Goal: Task Accomplishment & Management: Complete application form

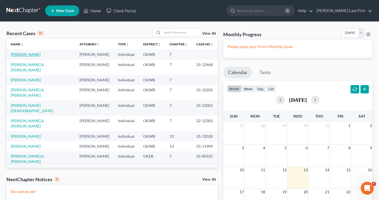
click at [23, 56] on link "[PERSON_NAME]" at bounding box center [26, 54] width 30 height 5
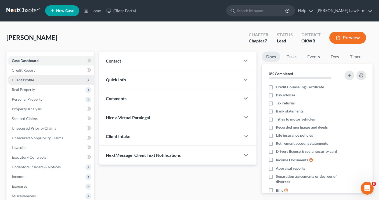
click at [21, 79] on span "Client Profile" at bounding box center [23, 80] width 22 height 5
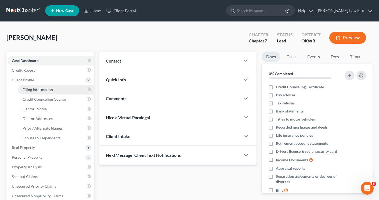
click at [28, 91] on span "Filing Information" at bounding box center [38, 89] width 30 height 5
select select "1"
select select "0"
select select "37"
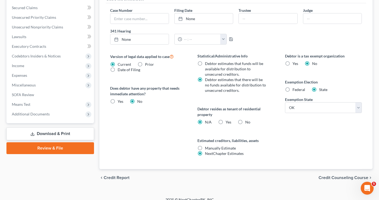
scroll to position [176, 0]
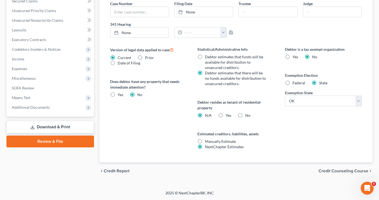
click at [326, 171] on span "Credit Counseling Course" at bounding box center [344, 171] width 50 height 4
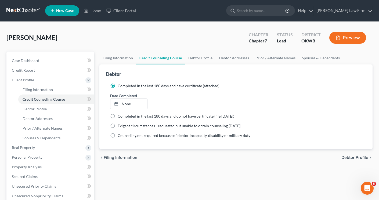
click at [348, 156] on span "Debtor Profile" at bounding box center [355, 158] width 27 height 4
select select "1"
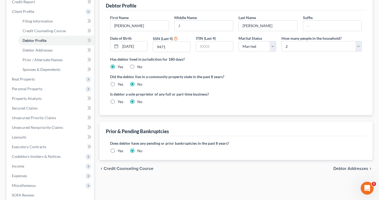
scroll to position [81, 0]
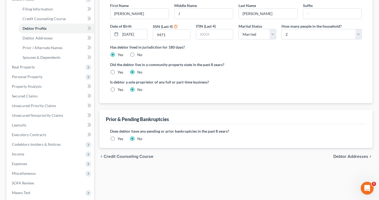
click at [345, 157] on span "Debtor Addresses" at bounding box center [351, 157] width 35 height 4
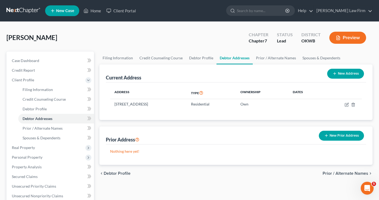
scroll to position [27, 0]
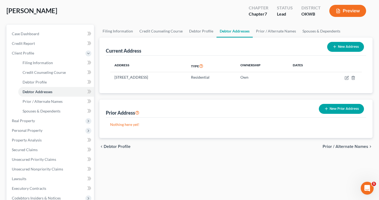
click at [339, 148] on span "Prior / Alternate Names" at bounding box center [346, 147] width 46 height 4
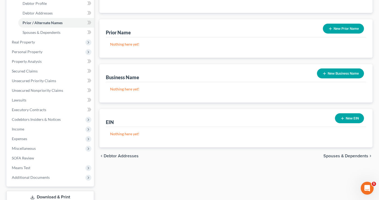
scroll to position [134, 0]
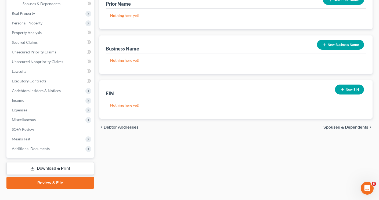
click at [328, 129] on span "Spouses & Dependents" at bounding box center [346, 127] width 45 height 4
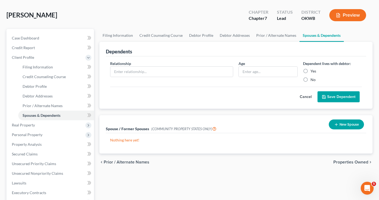
scroll to position [54, 0]
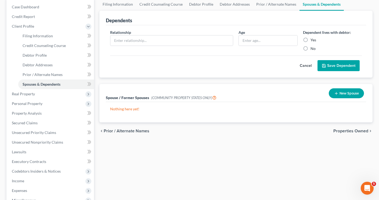
click at [337, 131] on span "Properties Owned" at bounding box center [351, 131] width 35 height 4
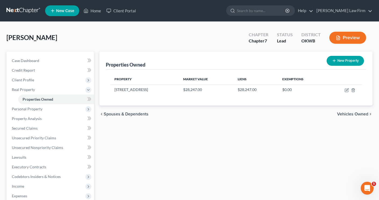
click at [353, 115] on span "Vehicles Owned" at bounding box center [352, 114] width 31 height 4
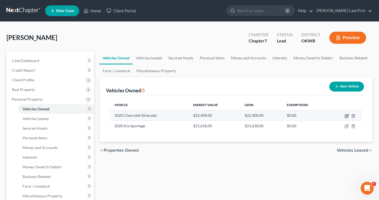
click at [347, 116] on icon "button" at bounding box center [347, 116] width 4 height 4
select select "0"
select select "6"
select select "2"
select select "0"
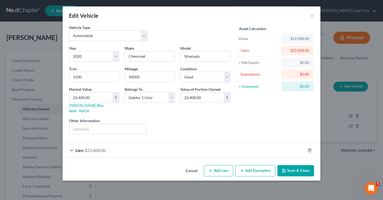
click at [293, 165] on button "Save & Close" at bounding box center [296, 170] width 37 height 11
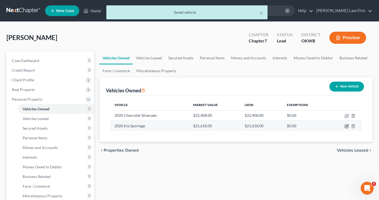
click at [345, 125] on icon "button" at bounding box center [347, 126] width 4 height 4
select select "0"
select select "6"
select select "3"
select select "0"
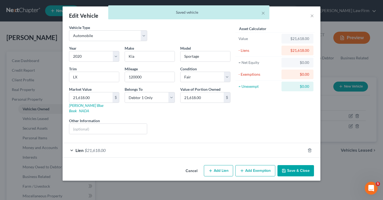
click at [293, 165] on button "Save & Close" at bounding box center [296, 170] width 37 height 11
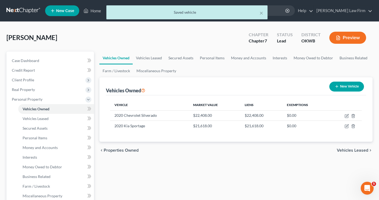
click at [339, 150] on span "Vehicles Leased" at bounding box center [352, 150] width 31 height 4
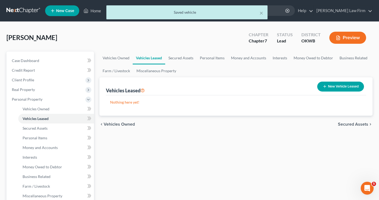
click at [344, 124] on span "Secured Assets" at bounding box center [353, 124] width 30 height 4
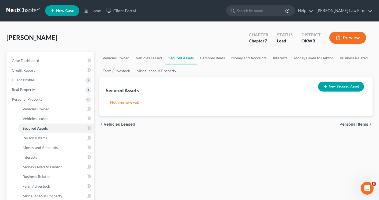
click at [330, 87] on button "New Secured Asset" at bounding box center [341, 87] width 46 height 10
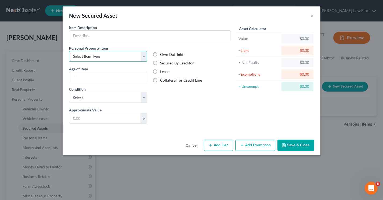
click at [147, 57] on select "Select Item Type Clothing Collectibles Of Value Electronics Firearms Household …" at bounding box center [108, 56] width 78 height 11
click at [145, 58] on select "Select Item Type Clothing Collectibles Of Value Electronics Firearms Household …" at bounding box center [108, 56] width 78 height 11
click at [193, 146] on button "Cancel" at bounding box center [191, 145] width 20 height 11
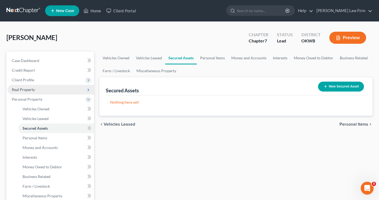
click at [22, 91] on span "Real Property" at bounding box center [23, 89] width 23 height 5
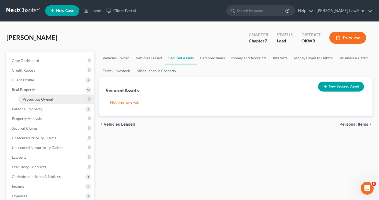
click at [24, 99] on span "Properties Owned" at bounding box center [38, 99] width 31 height 5
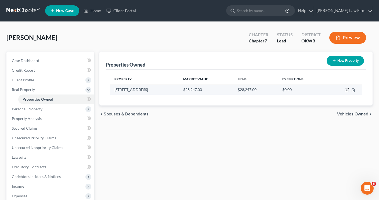
click at [349, 92] on icon "button" at bounding box center [347, 90] width 4 height 4
select select "37"
select select "0"
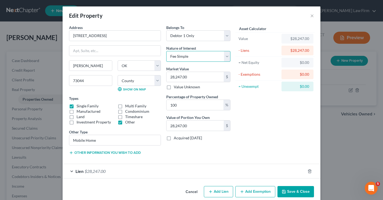
click at [226, 56] on select "Select Fee Simple Joint Tenant Life Estate Equitable Interest Future Interest T…" at bounding box center [198, 56] width 64 height 11
select select "1"
click at [166, 51] on select "Select Fee Simple Joint Tenant Life Estate Equitable Interest Future Interest T…" at bounding box center [198, 56] width 64 height 11
click at [225, 33] on select "Select Debtor 1 Only Debtor 2 Only Debtor 1 And Debtor 2 Only At Least One Of T…" at bounding box center [198, 35] width 64 height 11
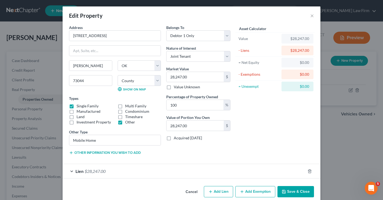
click at [285, 194] on button "Save & Close" at bounding box center [296, 191] width 37 height 11
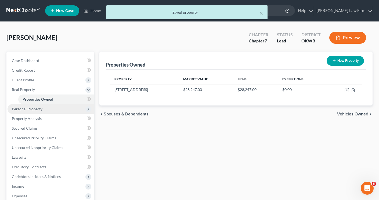
click at [21, 108] on span "Personal Property" at bounding box center [27, 109] width 31 height 5
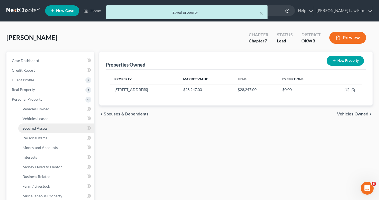
click at [28, 128] on span "Secured Assets" at bounding box center [35, 128] width 25 height 5
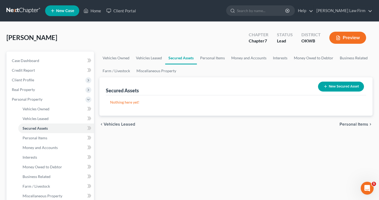
click at [357, 124] on span "Personal Items" at bounding box center [354, 124] width 29 height 4
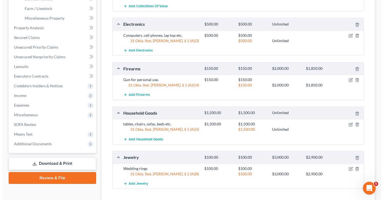
scroll to position [191, 0]
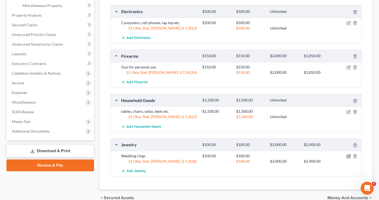
click at [348, 157] on icon "button" at bounding box center [349, 156] width 2 height 2
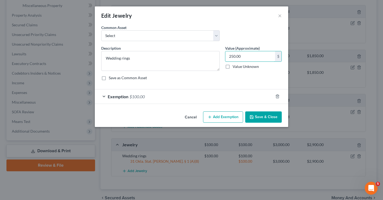
type input "250.00"
click at [228, 95] on div "Exemption $100.00" at bounding box center [184, 97] width 179 height 14
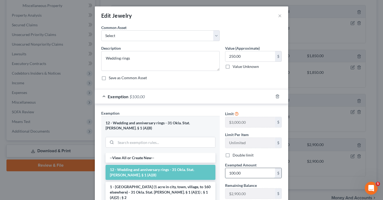
click at [242, 174] on input "100.00" at bounding box center [251, 173] width 50 height 10
type input "250.00"
click at [197, 80] on div "Save as Common Asset" at bounding box center [191, 77] width 181 height 5
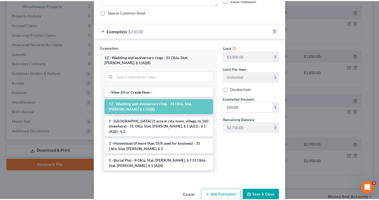
scroll to position [72, 0]
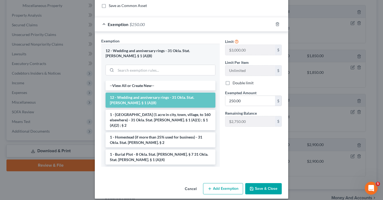
click at [251, 187] on icon "button" at bounding box center [252, 189] width 4 height 4
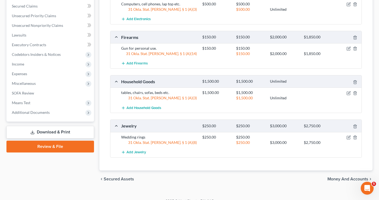
scroll to position [218, 0]
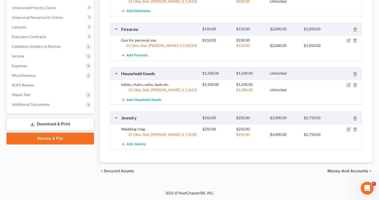
click at [346, 170] on span "Money and Accounts" at bounding box center [348, 171] width 41 height 4
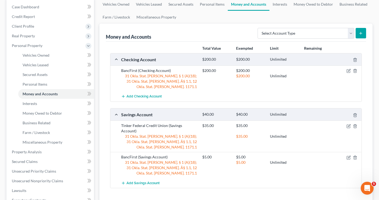
scroll to position [108, 0]
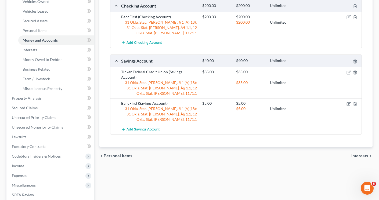
click at [357, 154] on span "Interests" at bounding box center [360, 156] width 17 height 4
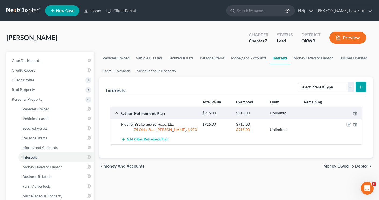
click at [344, 166] on span "Money Owed to Debtor" at bounding box center [346, 166] width 45 height 4
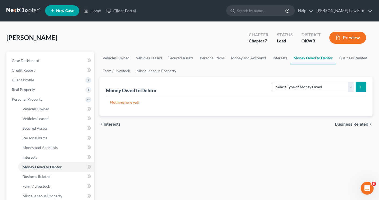
click at [347, 122] on span "Business Related" at bounding box center [351, 124] width 33 height 4
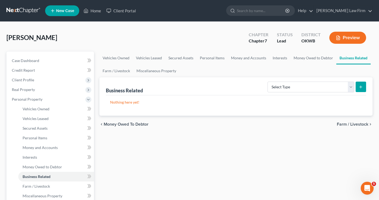
click at [344, 123] on span "Farm / Livestock" at bounding box center [352, 124] width 31 height 4
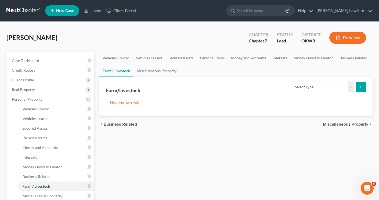
click at [344, 123] on span "Miscellaneous Property" at bounding box center [345, 124] width 45 height 4
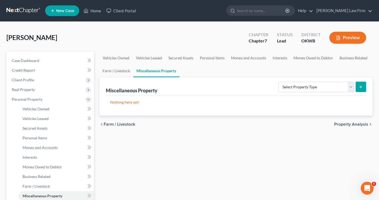
click at [344, 123] on span "Property Analysis" at bounding box center [351, 124] width 34 height 4
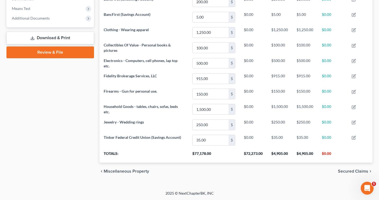
scroll to position [207, 0]
click at [345, 171] on span "Secured Claims" at bounding box center [353, 171] width 30 height 4
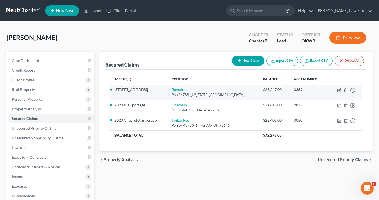
click at [339, 92] on td "Move to E Move to F Move to G Move to Notice Only" at bounding box center [346, 92] width 33 height 15
click at [339, 92] on icon "button" at bounding box center [339, 90] width 4 height 4
select select "37"
select select "0"
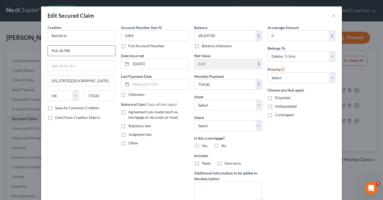
click at [56, 53] on input "Pob 26788" at bounding box center [81, 51] width 67 height 10
type input "Po Box 26788"
click at [129, 112] on label "Agreement you made (such as mortgage or secured car loan)" at bounding box center [159, 114] width 60 height 11
click at [131, 112] on input "Agreement you made (such as mortgage or secured car loan)" at bounding box center [132, 110] width 3 height 3
checkbox input "true"
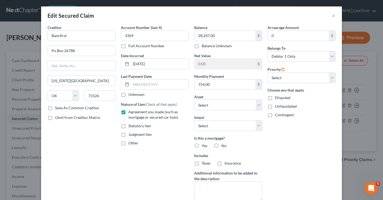
click at [222, 145] on label "No" at bounding box center [224, 145] width 5 height 5
click at [224, 145] on input "No" at bounding box center [225, 144] width 3 height 3
radio input "true"
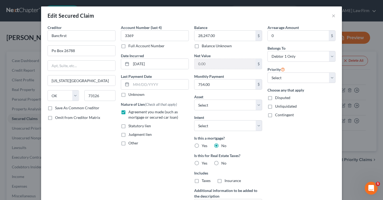
click at [222, 163] on label "No" at bounding box center [224, 163] width 5 height 5
click at [224, 163] on input "No" at bounding box center [225, 162] width 3 height 3
radio input "true"
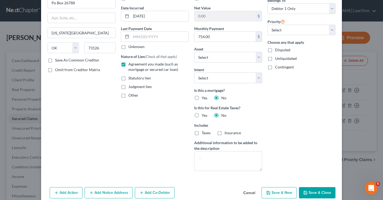
scroll to position [54, 0]
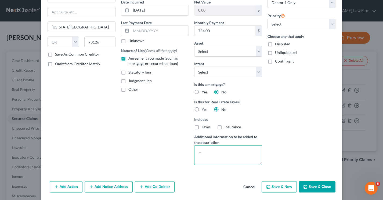
click at [196, 150] on textarea at bounding box center [228, 155] width 68 height 20
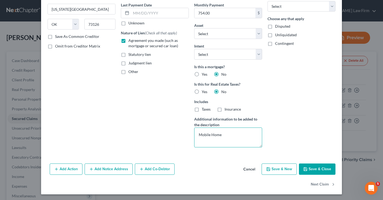
scroll to position [72, 0]
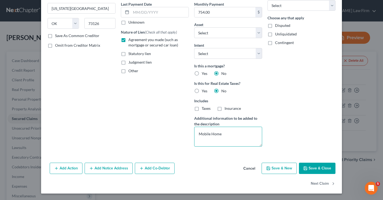
type textarea "Mobile Home"
click at [306, 168] on icon "button" at bounding box center [305, 168] width 3 height 3
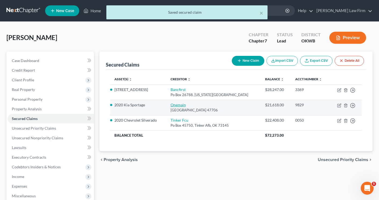
click at [183, 105] on link "Onemain" at bounding box center [178, 105] width 15 height 5
select select "15"
select select "0"
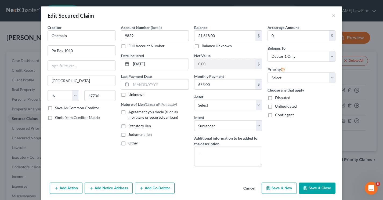
click at [129, 114] on label "Agreement you made (such as mortgage or secured car loan)" at bounding box center [159, 114] width 60 height 11
click at [131, 113] on input "Agreement you made (such as mortgage or secured car loan)" at bounding box center [132, 110] width 3 height 3
checkbox input "true"
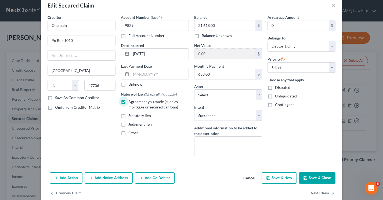
scroll to position [20, 0]
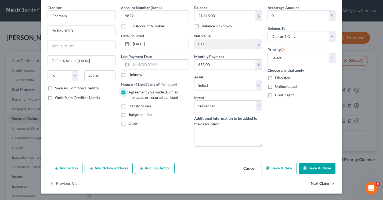
click at [320, 182] on button "Next Claim" at bounding box center [323, 184] width 25 height 11
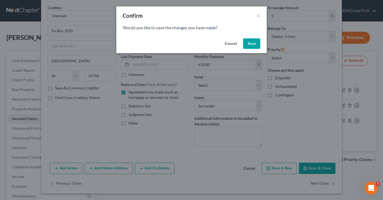
click at [249, 44] on button "Save" at bounding box center [251, 43] width 17 height 11
select select "37"
select select "0"
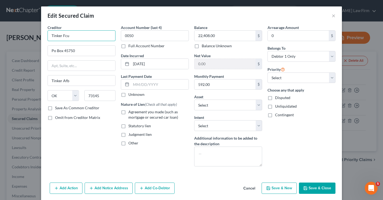
click at [72, 37] on input "Tinker Fcu" at bounding box center [82, 35] width 68 height 11
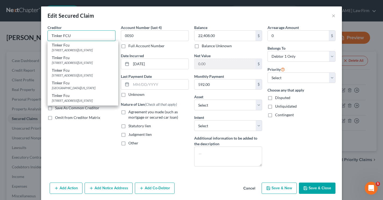
type input "Tinker FCU"
click at [129, 113] on label "Agreement you made (such as mortgage or secured car loan)" at bounding box center [159, 114] width 60 height 11
click at [131, 113] on input "Agreement you made (such as mortgage or secured car loan)" at bounding box center [132, 110] width 3 height 3
checkbox input "true"
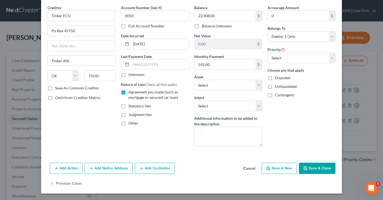
click at [310, 170] on button "Save & Close" at bounding box center [317, 168] width 37 height 11
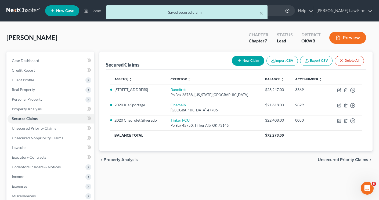
click at [324, 161] on span "Unsecured Priority Claims" at bounding box center [343, 160] width 51 height 4
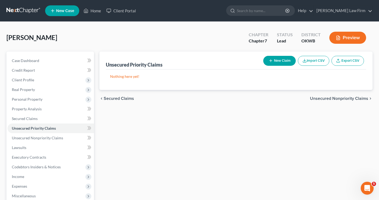
click at [330, 99] on span "Unsecured Nonpriority Claims" at bounding box center [339, 99] width 58 height 4
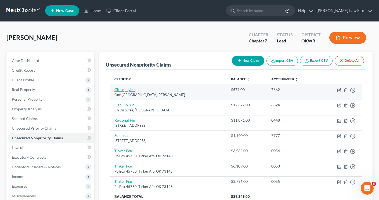
click at [127, 89] on link "Citiznpayloc" at bounding box center [125, 89] width 21 height 5
select select "41"
select select "2"
select select "0"
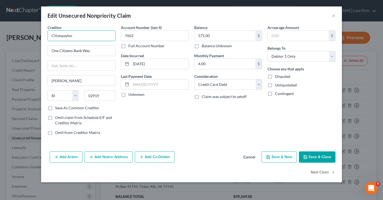
click at [73, 35] on input "Citiznpayloc" at bounding box center [82, 35] width 68 height 11
type input "Citizen Pay"
click at [312, 171] on button "Next Claim" at bounding box center [323, 172] width 25 height 11
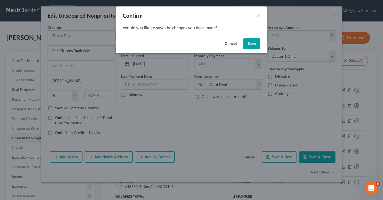
click at [251, 40] on button "Save" at bounding box center [251, 43] width 17 height 11
select select "26"
select select "0"
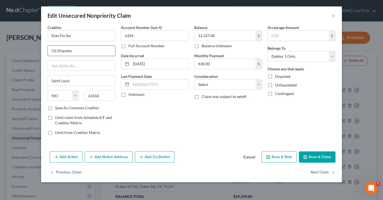
click at [76, 51] on input "Cb Disputes" at bounding box center [81, 51] width 67 height 10
drag, startPoint x: 76, startPoint y: 51, endPoint x: 47, endPoint y: 58, distance: 29.7
click at [47, 58] on div "Creditor * Elan Fin Svc Cb Disputes [GEOGRAPHIC_DATA] [US_STATE] AK AR AZ CA CO…" at bounding box center [81, 82] width 73 height 115
type input "PO Box 790084"
type input "63179"
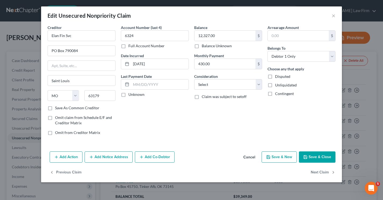
click at [55, 108] on label "Save As Common Creditor" at bounding box center [77, 107] width 44 height 5
click at [57, 108] on input "Save As Common Creditor" at bounding box center [58, 106] width 3 height 3
checkbox input "true"
click at [203, 87] on select "Select Cable / Satellite Services Collection Agency Credit Card Debt Debt Couns…" at bounding box center [228, 84] width 68 height 11
select select "2"
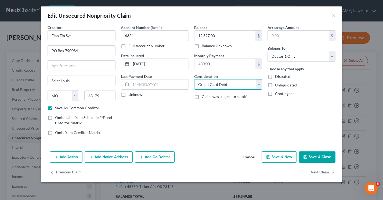
click at [194, 79] on select "Select Cable / Satellite Services Collection Agency Credit Card Debt Debt Couns…" at bounding box center [228, 84] width 68 height 11
click at [319, 173] on button "Next Claim" at bounding box center [323, 172] width 25 height 11
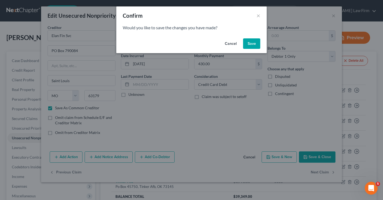
click at [249, 41] on button "Save" at bounding box center [251, 43] width 17 height 11
select select "42"
select select "0"
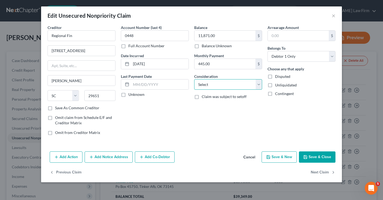
click at [238, 90] on select "Select Cable / Satellite Services Collection Agency Credit Card Debt Debt Couns…" at bounding box center [228, 84] width 68 height 11
select select "10"
click at [194, 79] on select "Select Cable / Satellite Services Collection Agency Credit Card Debt Debt Couns…" at bounding box center [228, 84] width 68 height 11
click at [315, 172] on button "Next Claim" at bounding box center [323, 172] width 25 height 11
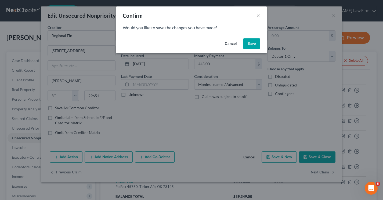
click at [253, 45] on button "Save" at bounding box center [251, 43] width 17 height 11
select select "37"
select select "0"
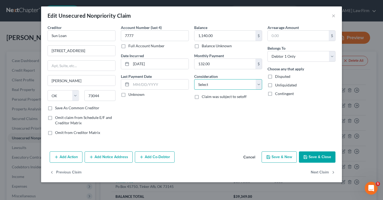
click at [222, 84] on select "Select Cable / Satellite Services Collection Agency Credit Card Debt Debt Couns…" at bounding box center [228, 84] width 68 height 11
select select "10"
click at [194, 79] on select "Select Cable / Satellite Services Collection Agency Credit Card Debt Debt Couns…" at bounding box center [228, 84] width 68 height 11
click at [314, 173] on button "Next Claim" at bounding box center [323, 172] width 25 height 11
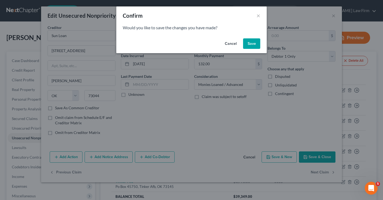
click at [248, 47] on button "Save" at bounding box center [251, 43] width 17 height 11
select select "37"
select select "0"
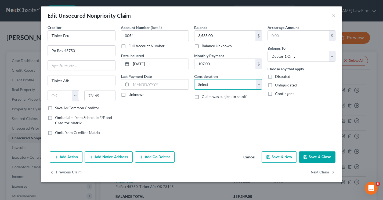
click at [230, 83] on select "Select Cable / Satellite Services Collection Agency Credit Card Debt Debt Couns…" at bounding box center [228, 84] width 68 height 11
click at [194, 79] on select "Select Cable / Satellite Services Collection Agency Credit Card Debt Debt Couns…" at bounding box center [228, 84] width 68 height 11
click at [229, 83] on select "Select Cable / Satellite Services Collection Agency Credit Card Debt Debt Couns…" at bounding box center [228, 84] width 68 height 11
select select "2"
click at [194, 79] on select "Select Cable / Satellite Services Collection Agency Credit Card Debt Debt Couns…" at bounding box center [228, 84] width 68 height 11
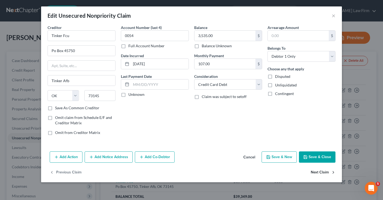
click at [323, 173] on button "Next Claim" at bounding box center [323, 172] width 25 height 11
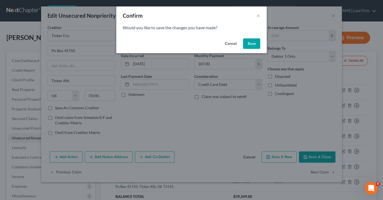
click at [248, 44] on button "Save" at bounding box center [251, 43] width 17 height 11
select select "37"
select select "0"
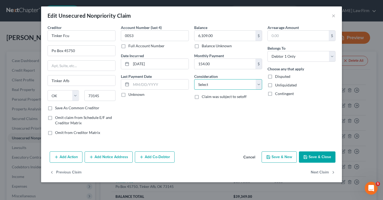
click at [238, 83] on select "Select Cable / Satellite Services Collection Agency Credit Card Debt Debt Couns…" at bounding box center [228, 84] width 68 height 11
select select "2"
click at [194, 79] on select "Select Cable / Satellite Services Collection Agency Credit Card Debt Debt Couns…" at bounding box center [228, 84] width 68 height 11
click at [318, 173] on button "Next Claim" at bounding box center [323, 172] width 25 height 11
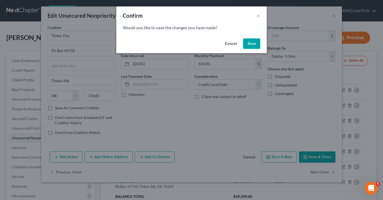
click at [249, 45] on button "Save" at bounding box center [251, 43] width 17 height 11
select select "37"
select select "0"
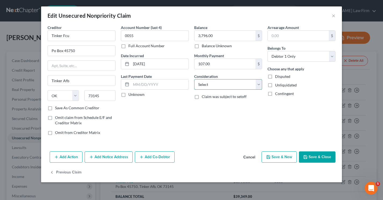
click at [213, 81] on select "Select Cable / Satellite Services Collection Agency Credit Card Debt Debt Couns…" at bounding box center [228, 84] width 68 height 11
select select "2"
click at [194, 79] on select "Select Cable / Satellite Services Collection Agency Credit Card Debt Debt Couns…" at bounding box center [228, 84] width 68 height 11
click at [311, 158] on button "Save & Close" at bounding box center [317, 157] width 37 height 11
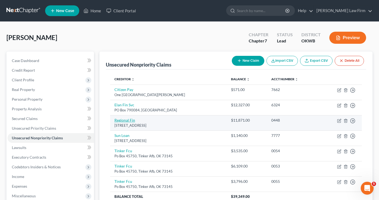
click at [125, 119] on link "Regional Fin" at bounding box center [125, 120] width 21 height 5
select select "42"
select select "10"
select select "0"
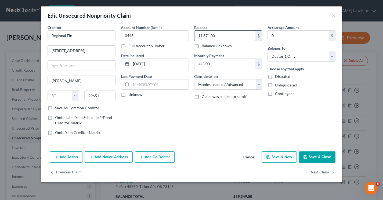
click at [220, 34] on input "11,871.00" at bounding box center [225, 36] width 61 height 10
type input "21,354.00"
click at [312, 157] on button "Save & Close" at bounding box center [317, 157] width 37 height 11
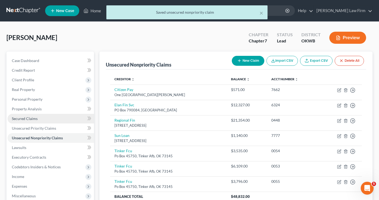
click at [40, 117] on link "Secured Claims" at bounding box center [51, 119] width 87 height 10
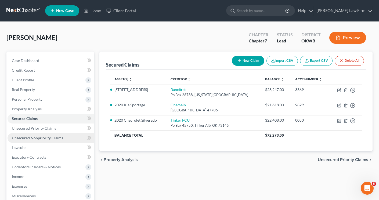
click at [48, 139] on span "Unsecured Nonpriority Claims" at bounding box center [37, 138] width 51 height 5
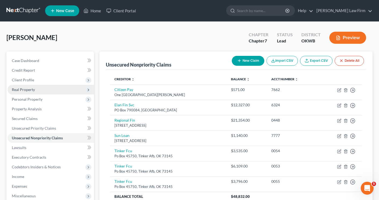
click at [37, 90] on span "Real Property" at bounding box center [51, 90] width 87 height 10
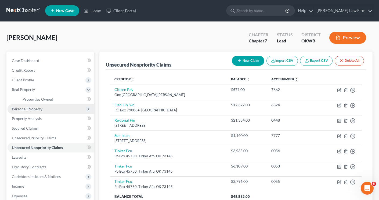
click at [32, 108] on span "Personal Property" at bounding box center [27, 109] width 31 height 5
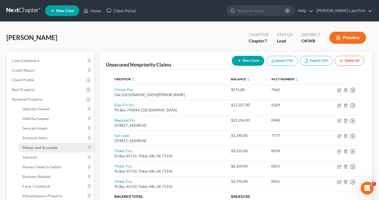
click at [41, 149] on span "Money and Accounts" at bounding box center [40, 147] width 35 height 5
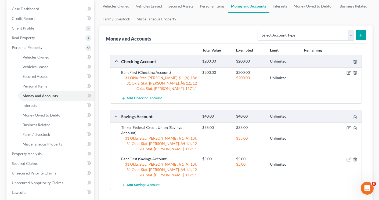
scroll to position [81, 0]
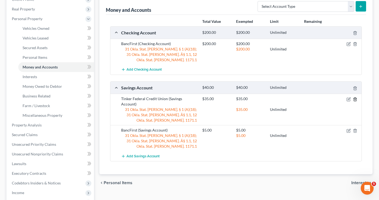
click at [357, 98] on icon "button" at bounding box center [355, 99] width 2 height 3
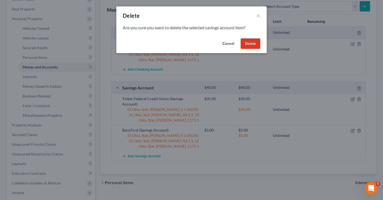
click at [253, 44] on button "Delete" at bounding box center [251, 43] width 20 height 11
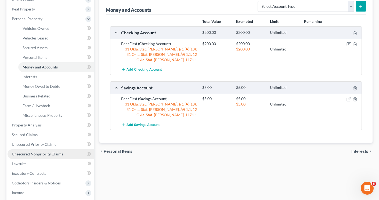
click at [41, 152] on span "Unsecured Nonpriority Claims" at bounding box center [37, 154] width 51 height 5
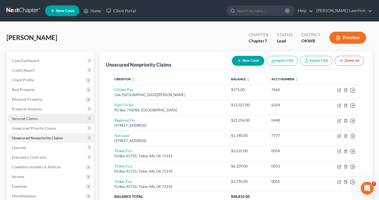
click at [33, 121] on link "Secured Claims" at bounding box center [51, 119] width 87 height 10
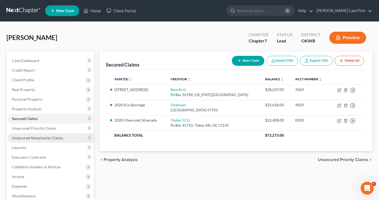
click at [39, 139] on span "Unsecured Nonpriority Claims" at bounding box center [37, 138] width 51 height 5
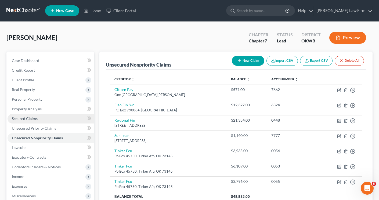
click at [28, 120] on span "Secured Claims" at bounding box center [25, 118] width 26 height 5
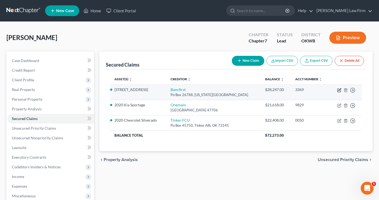
click at [341, 91] on icon "button" at bounding box center [339, 90] width 4 height 4
select select "37"
select select "0"
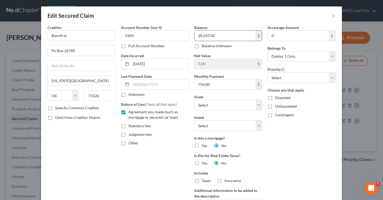
click at [219, 34] on input "28,247.00" at bounding box center [225, 36] width 61 height 10
type input "28,671.00"
click at [313, 169] on div "Arrearage Amount 0 $ Belongs To * Select Debtor 1 Only Debtor 2 Only Debtor 1 A…" at bounding box center [301, 124] width 73 height 199
click at [202, 145] on label "Yes" at bounding box center [205, 145] width 6 height 5
click at [204, 145] on input "Yes" at bounding box center [205, 144] width 3 height 3
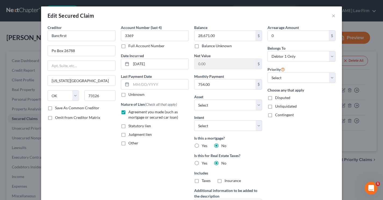
radio input "true"
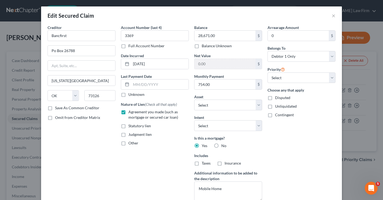
click at [202, 147] on label "Yes" at bounding box center [205, 145] width 6 height 5
click at [204, 147] on input "Yes" at bounding box center [205, 144] width 3 height 3
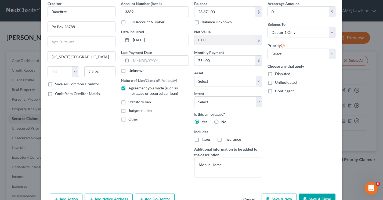
scroll to position [55, 0]
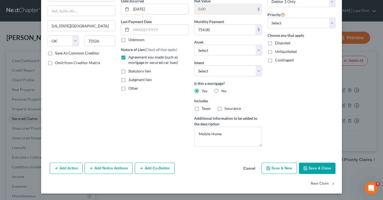
click at [313, 169] on button "Save & Close" at bounding box center [317, 168] width 37 height 11
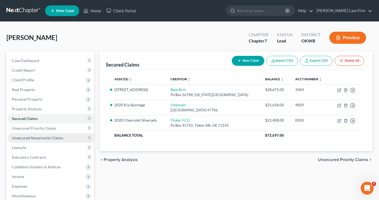
click at [54, 137] on span "Unsecured Nonpriority Claims" at bounding box center [37, 138] width 51 height 5
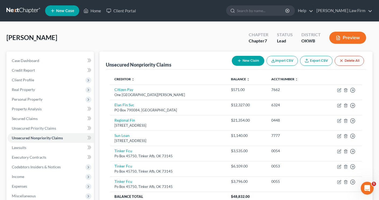
click at [234, 60] on button "New Claim" at bounding box center [248, 61] width 33 height 10
select select "0"
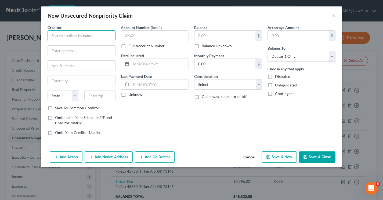
click at [59, 40] on input "text" at bounding box center [82, 35] width 68 height 11
type input "Enterprise Rent-A-Car"
type input "[STREET_ADDRESS]"
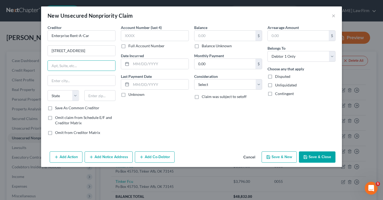
click at [247, 156] on button "Cancel" at bounding box center [249, 157] width 20 height 11
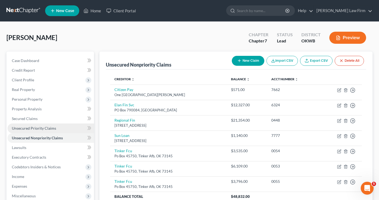
click at [25, 126] on span "Unsecured Priority Claims" at bounding box center [34, 128] width 44 height 5
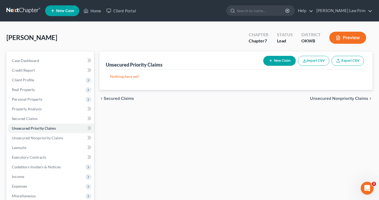
click at [275, 59] on button "New Claim" at bounding box center [279, 61] width 33 height 10
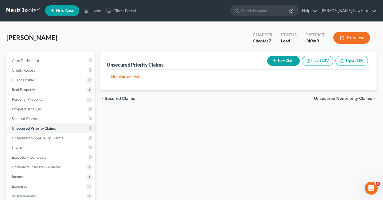
select select "0"
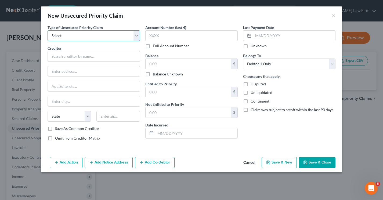
click at [137, 37] on select "Select Taxes & Other Government Units Domestic Support Obligations Extensions o…" at bounding box center [94, 35] width 92 height 11
select select "0"
click at [48, 30] on select "Select Taxes & Other Government Units Domestic Support Obligations Extensions o…" at bounding box center [94, 35] width 92 height 11
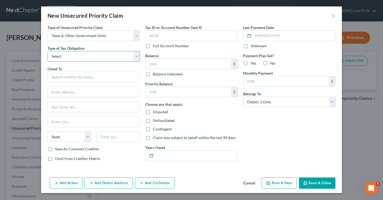
click at [108, 57] on select "Select Federal City State Franchise Tax Board Other" at bounding box center [94, 56] width 92 height 11
select select "2"
click at [48, 51] on select "Select Federal City State Franchise Tax Board Other" at bounding box center [94, 56] width 92 height 11
click at [97, 77] on input "text" at bounding box center [94, 77] width 92 height 11
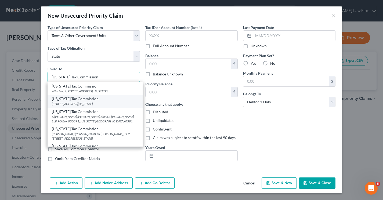
type input "[US_STATE] Tax Commission"
click at [97, 103] on div "[STREET_ADDRESS][US_STATE]" at bounding box center [95, 104] width 87 height 5
type input "PO Box 26930"
type input "[US_STATE][GEOGRAPHIC_DATA]"
select select "37"
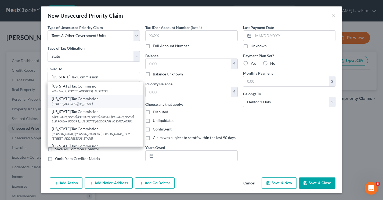
type input "73126"
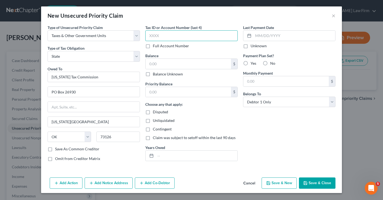
click at [168, 35] on input "text" at bounding box center [191, 35] width 92 height 11
type input "4602"
click at [172, 63] on input "text" at bounding box center [189, 64] width 86 height 10
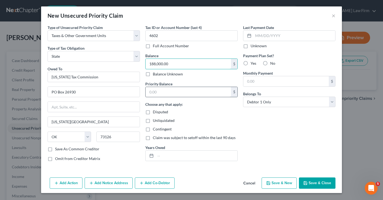
type input "188,000.00"
click at [169, 95] on input "text" at bounding box center [189, 92] width 86 height 10
type input "188,000.00"
click at [170, 155] on input "text" at bounding box center [197, 156] width 82 height 10
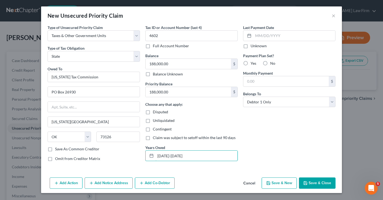
type input "[DATE]-[DATE]"
click at [270, 64] on label "No" at bounding box center [272, 63] width 5 height 5
click at [273, 64] on input "No" at bounding box center [274, 62] width 3 height 3
radio input "true"
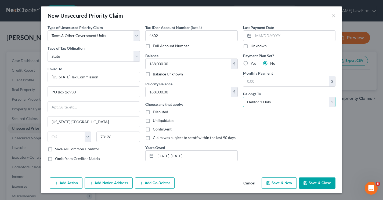
click at [268, 103] on select "Select Debtor 1 Only Debtor 2 Only Debtor 1 And Debtor 2 Only At Least One Of T…" at bounding box center [289, 102] width 92 height 11
click at [243, 97] on select "Select Debtor 1 Only Debtor 2 Only Debtor 1 And Debtor 2 Only At Least One Of T…" at bounding box center [289, 102] width 92 height 11
click at [253, 101] on select "Select Debtor 1 Only Debtor 2 Only Debtor 1 And Debtor 2 Only At Least One Of T…" at bounding box center [289, 102] width 92 height 11
click at [243, 97] on select "Select Debtor 1 Only Debtor 2 Only Debtor 1 And Debtor 2 Only At Least One Of T…" at bounding box center [289, 102] width 92 height 11
click at [263, 100] on select "Select Debtor 1 Only Debtor 2 Only Debtor 1 And Debtor 2 Only At Least One Of T…" at bounding box center [289, 102] width 92 height 11
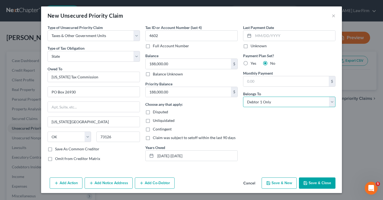
select select "3"
click at [243, 97] on select "Select Debtor 1 Only Debtor 2 Only Debtor 1 And Debtor 2 Only At Least One Of T…" at bounding box center [289, 102] width 92 height 11
click at [165, 182] on button "Add Co-Debtor" at bounding box center [155, 183] width 40 height 11
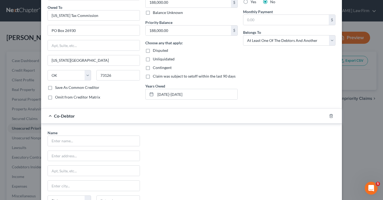
scroll to position [81, 0]
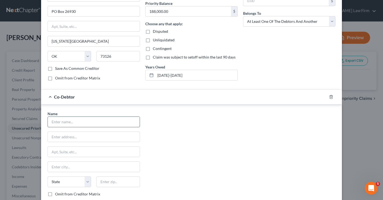
click at [77, 124] on input "text" at bounding box center [94, 122] width 92 height 10
type input "[MEDICAL_DATA][PERSON_NAME]"
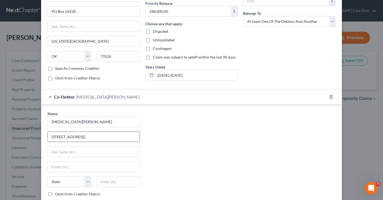
click at [82, 140] on input "[STREET_ADDRESS]" at bounding box center [94, 137] width 92 height 10
type input "[STREET_ADDRESS]"
click at [65, 170] on input "text" at bounding box center [94, 167] width 92 height 10
type input "[PERSON_NAME]"
select select "37"
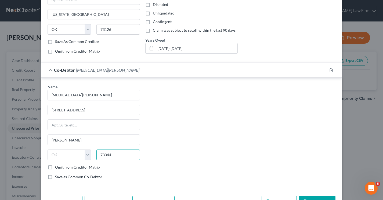
scroll to position [125, 0]
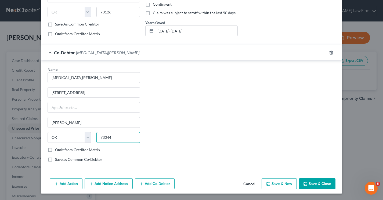
type input "73044"
click at [306, 183] on icon "button" at bounding box center [306, 184] width 4 height 4
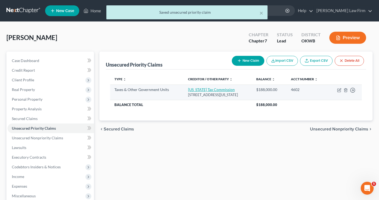
click at [214, 90] on link "[US_STATE] Tax Commission" at bounding box center [211, 89] width 47 height 5
select select "2"
select select "37"
select select "3"
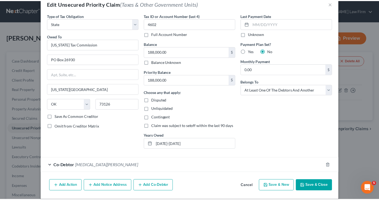
scroll to position [18, 0]
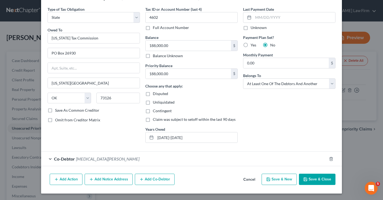
click at [311, 180] on button "Save & Close" at bounding box center [317, 179] width 37 height 11
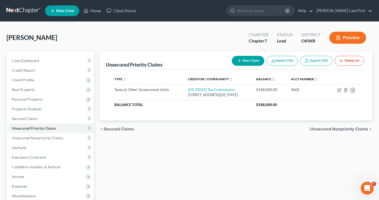
click at [330, 130] on span "Unsecured Nonpriority Claims" at bounding box center [339, 129] width 58 height 4
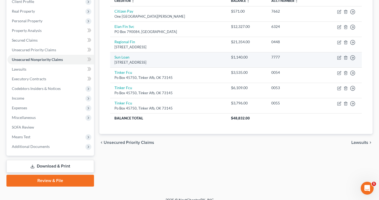
scroll to position [81, 0]
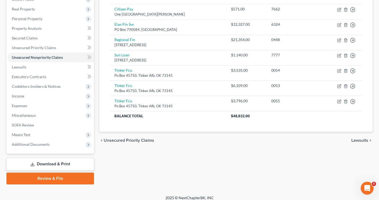
click at [354, 141] on span "Lawsuits" at bounding box center [360, 140] width 17 height 4
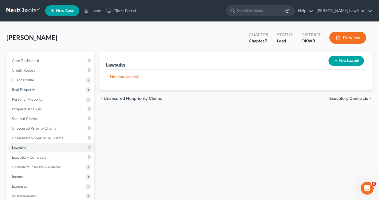
click at [358, 98] on span "Executory Contracts" at bounding box center [349, 99] width 39 height 4
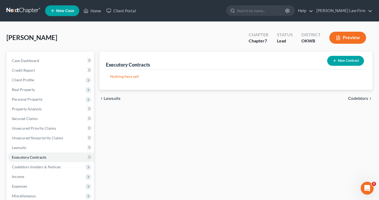
click at [358, 98] on span "Codebtors" at bounding box center [358, 99] width 20 height 4
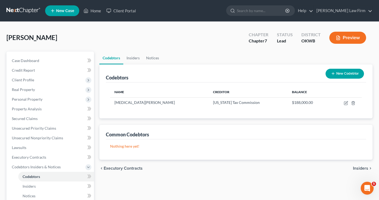
click at [357, 167] on span "Insiders" at bounding box center [360, 168] width 15 height 4
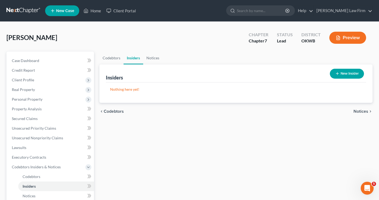
click at [361, 109] on span "Notices" at bounding box center [361, 111] width 15 height 4
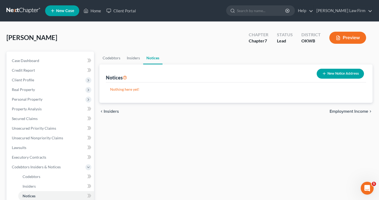
click at [358, 112] on span "Employment Income" at bounding box center [349, 111] width 39 height 4
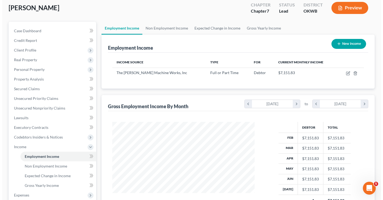
scroll to position [27, 0]
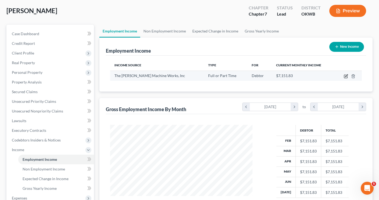
click at [347, 77] on icon "button" at bounding box center [346, 75] width 2 height 2
select select "0"
select select "24"
select select "0"
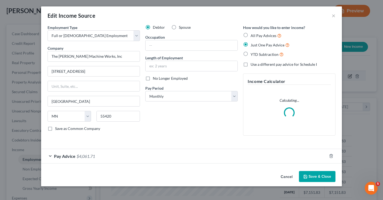
scroll to position [97, 155]
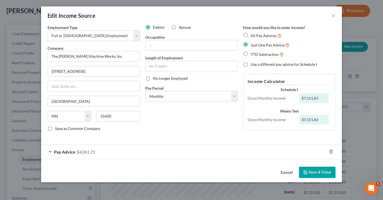
click at [231, 151] on div "Pay Advice $4,061.71" at bounding box center [184, 152] width 286 height 14
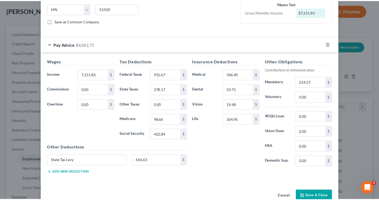
scroll to position [120, 0]
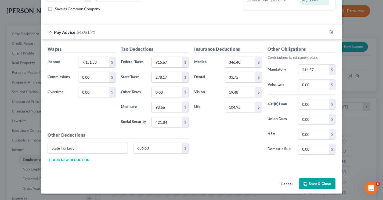
click at [308, 181] on button "Save & Close" at bounding box center [317, 184] width 37 height 11
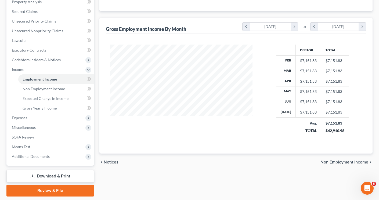
scroll to position [108, 0]
click at [325, 163] on span "Non Employment Income" at bounding box center [345, 162] width 48 height 4
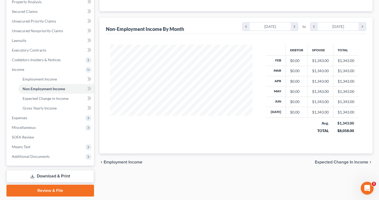
scroll to position [108, 0]
click at [321, 163] on span "Expected Change in Income" at bounding box center [342, 162] width 54 height 4
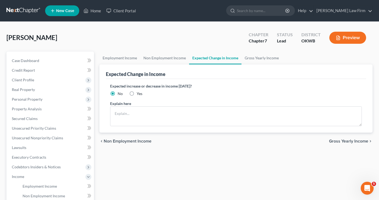
click at [337, 141] on span "Gross Yearly Income" at bounding box center [348, 141] width 39 height 4
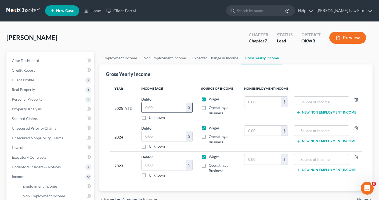
click at [173, 112] on input "text" at bounding box center [164, 107] width 45 height 10
type input "48,954.61"
click at [153, 60] on link "Non Employment Income" at bounding box center [164, 58] width 49 height 13
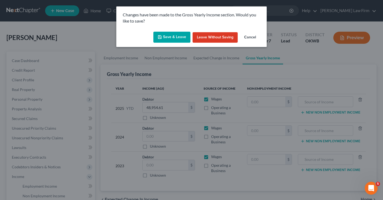
click at [180, 40] on button "Save & Leave" at bounding box center [172, 37] width 37 height 11
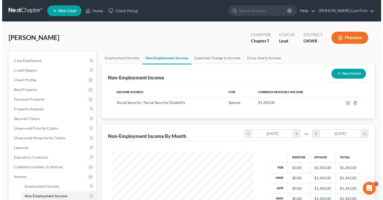
scroll to position [97, 153]
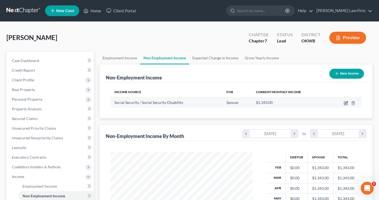
click at [346, 104] on icon "button" at bounding box center [346, 102] width 2 height 2
select select "4"
select select "0"
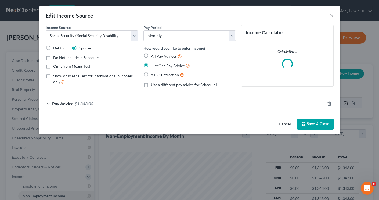
scroll to position [97, 155]
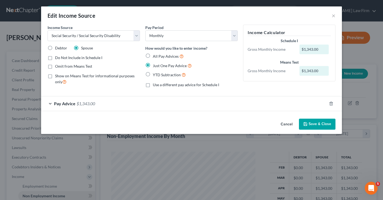
click at [311, 125] on button "Save & Close" at bounding box center [317, 124] width 37 height 11
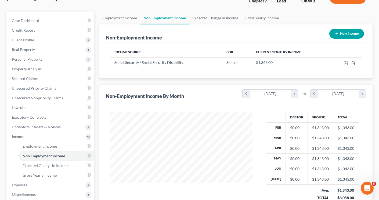
scroll to position [81, 0]
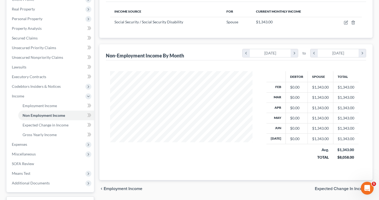
click at [320, 191] on span "Expected Change in Income" at bounding box center [342, 189] width 54 height 4
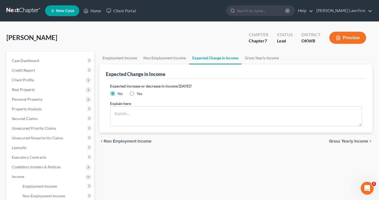
click at [338, 142] on span "Gross Yearly Income" at bounding box center [348, 141] width 39 height 4
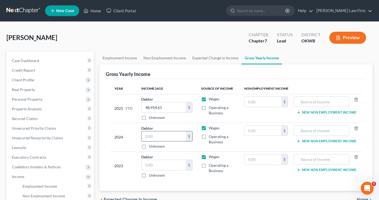
click at [156, 137] on input "text" at bounding box center [164, 136] width 45 height 10
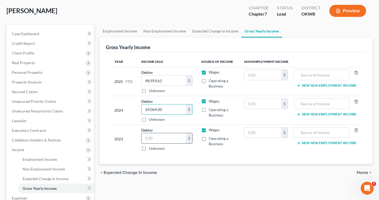
type input "69,064.00"
click at [156, 137] on input "text" at bounding box center [164, 138] width 45 height 10
type input "68,543.56"
click at [272, 132] on input "text" at bounding box center [263, 133] width 37 height 10
type input "21,954.00"
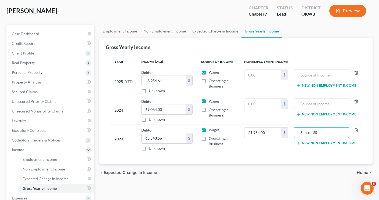
type input "Spouse SS"
click at [299, 144] on line "button" at bounding box center [299, 143] width 0 height 2
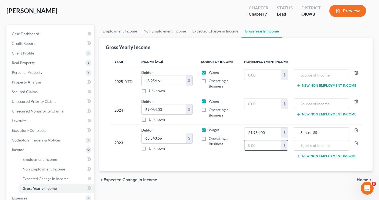
click at [267, 144] on input "text" at bounding box center [263, 146] width 37 height 10
type input "452,570.00"
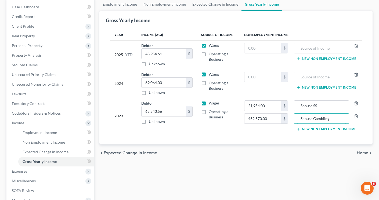
type input "Spouse Gambling"
click at [361, 153] on span "Home" at bounding box center [363, 153] width 12 height 4
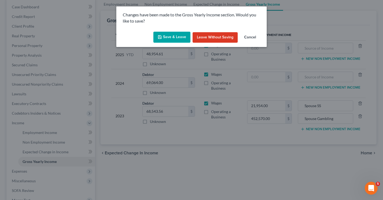
click at [161, 35] on icon "button" at bounding box center [160, 37] width 4 height 4
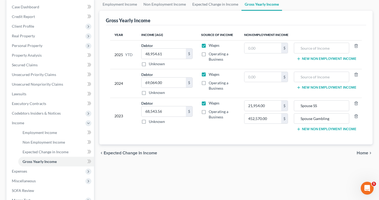
type input "452,570.00"
type input "Spouse Gambling"
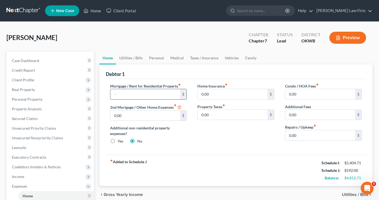
click at [161, 92] on input "text" at bounding box center [146, 94] width 70 height 10
type input "755.00"
drag, startPoint x: 144, startPoint y: 114, endPoint x: 149, endPoint y: 113, distance: 4.9
click at [144, 114] on input "0.00" at bounding box center [146, 116] width 70 height 10
click at [222, 115] on input "0.00" at bounding box center [233, 115] width 70 height 10
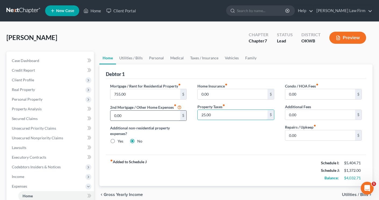
type input "25.00"
click at [125, 118] on input "0.00" at bounding box center [146, 116] width 70 height 10
type input "431.00"
click at [171, 166] on div "fiber_manual_record Added to Schedule J Schedule I: $5,404.71 Schedule J: $1,80…" at bounding box center [236, 170] width 261 height 31
click at [298, 134] on input "0.00" at bounding box center [321, 135] width 70 height 10
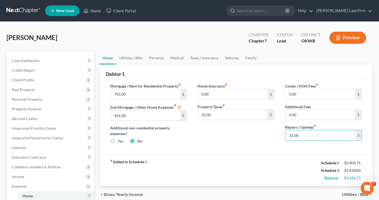
type input "15.00"
click at [266, 176] on div "fiber_manual_record Added to Schedule J Schedule I: $5,404.71 Schedule J: $1,81…" at bounding box center [236, 170] width 261 height 31
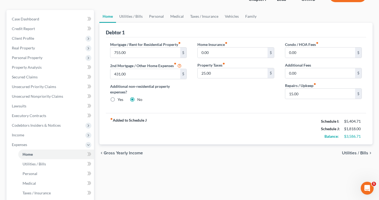
scroll to position [54, 0]
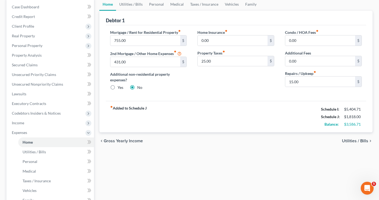
click at [351, 140] on span "Utilities / Bills" at bounding box center [355, 141] width 26 height 4
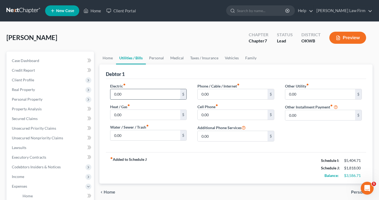
click at [124, 94] on input "0.00" at bounding box center [146, 94] width 70 height 10
type input "275.00"
click at [125, 116] on input "0.00" at bounding box center [146, 115] width 70 height 10
type input "70.00"
click at [131, 137] on input "0.00" at bounding box center [146, 135] width 70 height 10
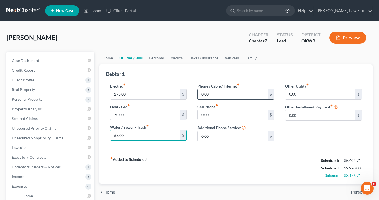
type input "65.00"
click at [214, 96] on input "0.00" at bounding box center [233, 94] width 70 height 10
type input "190.00"
click at [220, 120] on input "0.00" at bounding box center [233, 115] width 70 height 10
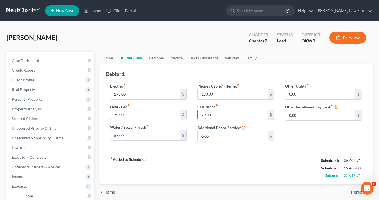
scroll to position [27, 0]
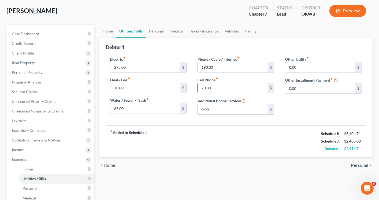
type input "70.00"
click at [360, 164] on span "Personal" at bounding box center [359, 165] width 17 height 4
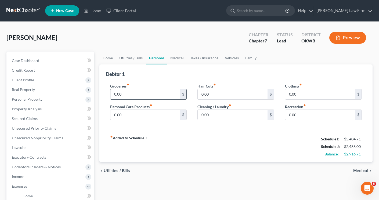
click at [143, 99] on input "0.00" at bounding box center [146, 94] width 70 height 10
type input "600.00"
click at [133, 115] on input "0.00" at bounding box center [146, 115] width 70 height 10
type input "100.00"
click at [243, 96] on input "0.00" at bounding box center [233, 94] width 70 height 10
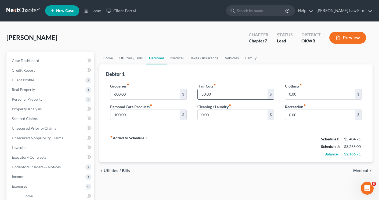
type input "50.00"
type input "15.00"
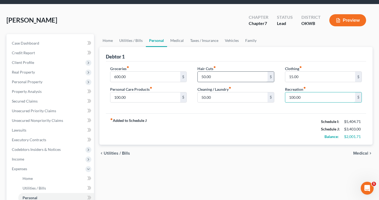
scroll to position [27, 0]
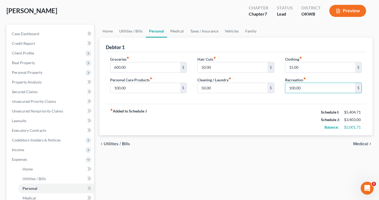
type input "100.00"
click at [359, 143] on span "Medical" at bounding box center [361, 144] width 15 height 4
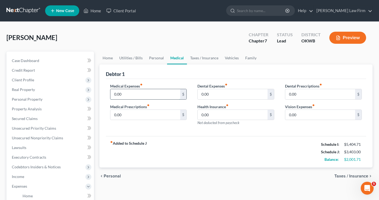
click at [121, 92] on input "0.00" at bounding box center [146, 94] width 70 height 10
type input "75.00"
type input "130.00"
click at [167, 149] on div "fiber_manual_record Added to Schedule J Schedule I: $5,404.71 Schedule J: $3,60…" at bounding box center [236, 151] width 261 height 31
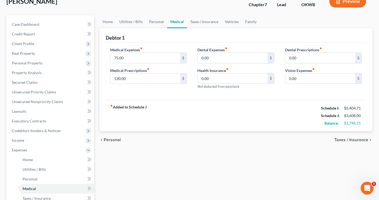
scroll to position [27, 0]
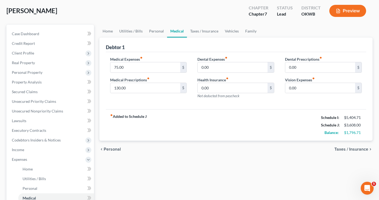
click at [338, 151] on span "Taxes / Insurance" at bounding box center [352, 149] width 34 height 4
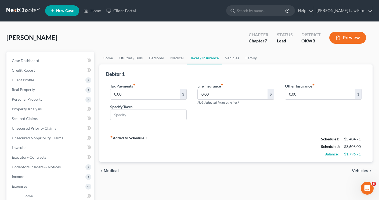
click at [356, 173] on span "Vehicles" at bounding box center [360, 171] width 16 height 4
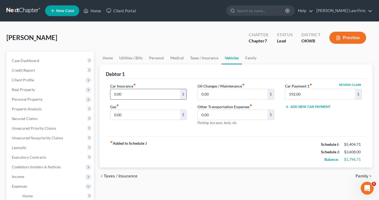
click at [129, 97] on input "0.00" at bounding box center [146, 94] width 70 height 10
type input "270.00"
click at [123, 115] on input "0.00" at bounding box center [146, 115] width 70 height 10
click at [127, 114] on input "500.00" at bounding box center [146, 115] width 70 height 10
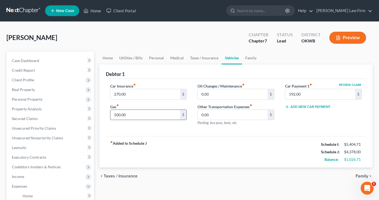
drag, startPoint x: 127, startPoint y: 114, endPoint x: 113, endPoint y: 117, distance: 15.2
click at [113, 117] on input "500.00" at bounding box center [146, 115] width 70 height 10
type input "400.00"
click at [220, 96] on input "0.00" at bounding box center [233, 94] width 70 height 10
type input "75.00"
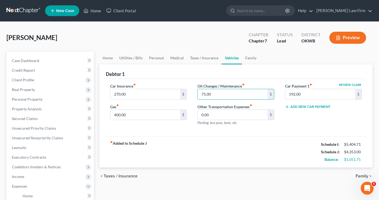
click at [217, 149] on div "fiber_manual_record Added to Schedule J Schedule I: $5,404.71 Schedule J: $4,35…" at bounding box center [236, 151] width 261 height 31
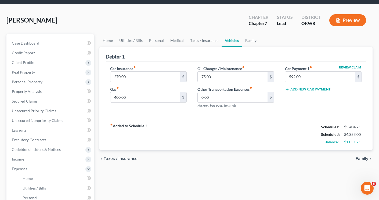
scroll to position [27, 0]
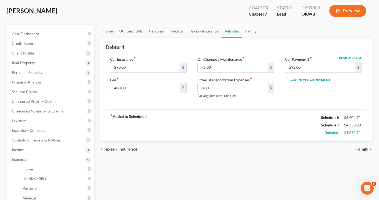
click at [359, 148] on span "Family" at bounding box center [362, 149] width 13 height 4
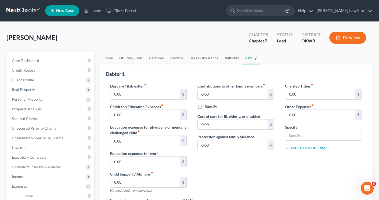
click at [228, 59] on link "Vehicles" at bounding box center [232, 58] width 20 height 13
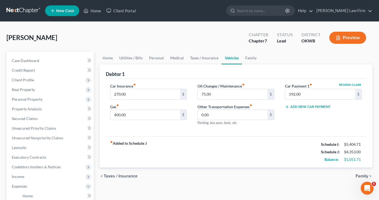
click at [287, 106] on icon "button" at bounding box center [287, 107] width 4 height 4
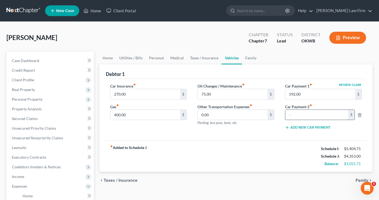
click at [296, 116] on input "text" at bounding box center [317, 115] width 63 height 10
type input "633.00"
click at [275, 182] on div "chevron_left Taxes / Insurance Family chevron_right" at bounding box center [235, 180] width 273 height 17
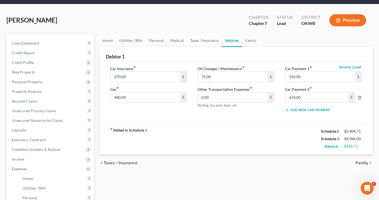
scroll to position [27, 0]
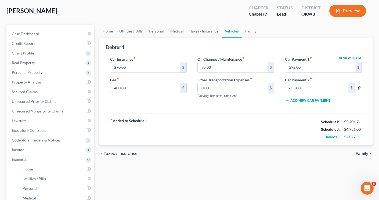
click at [362, 153] on span "Family" at bounding box center [362, 154] width 13 height 4
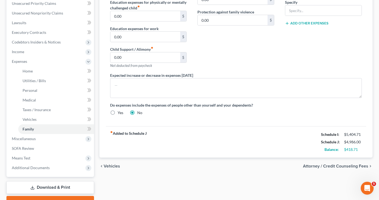
scroll to position [134, 0]
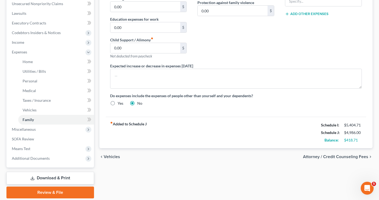
click at [309, 155] on span "Attorney / Credit Counseling Fees" at bounding box center [335, 157] width 65 height 4
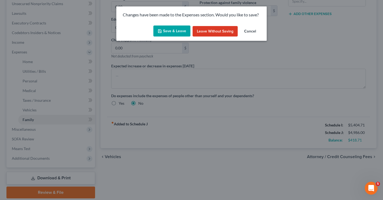
click at [165, 31] on button "Save & Leave" at bounding box center [172, 31] width 37 height 11
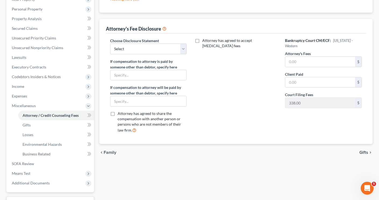
scroll to position [108, 0]
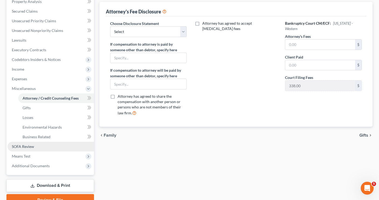
click at [24, 149] on span "SOFA Review" at bounding box center [23, 146] width 22 height 5
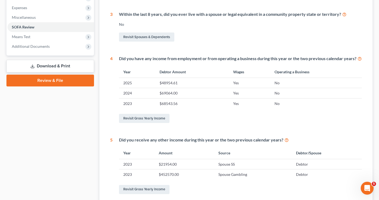
scroll to position [188, 0]
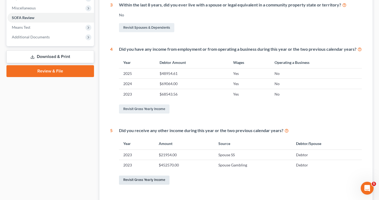
click at [161, 182] on link "Revisit Gross Yearly Income" at bounding box center [144, 180] width 51 height 9
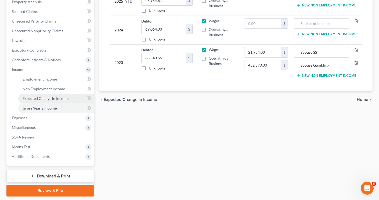
scroll to position [108, 0]
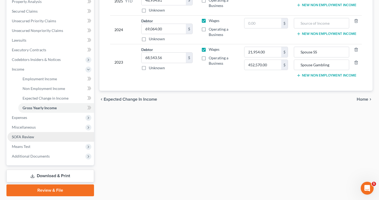
click at [24, 136] on span "SOFA Review" at bounding box center [23, 137] width 22 height 5
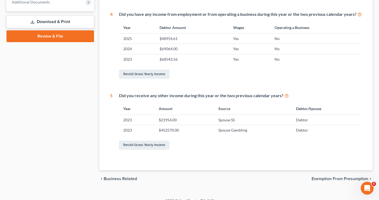
scroll to position [231, 0]
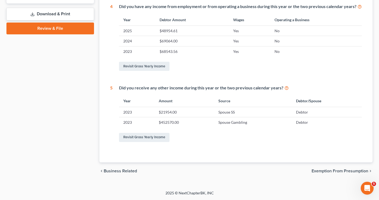
click at [315, 172] on span "Exemption from Presumption" at bounding box center [340, 171] width 57 height 4
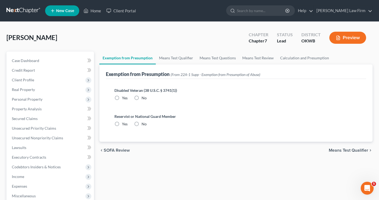
click at [142, 99] on label "No" at bounding box center [144, 97] width 5 height 5
click at [144, 99] on input "No" at bounding box center [145, 96] width 3 height 3
radio input "true"
click at [142, 124] on label "No" at bounding box center [144, 124] width 5 height 5
click at [144, 124] on input "No" at bounding box center [145, 123] width 3 height 3
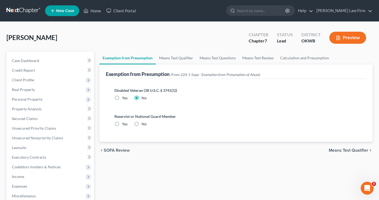
radio input "true"
click at [333, 151] on span "Means Test Qualifier" at bounding box center [349, 150] width 40 height 4
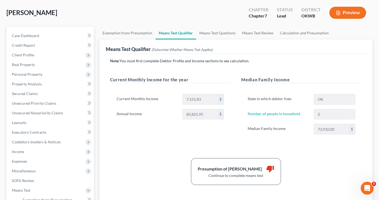
scroll to position [54, 0]
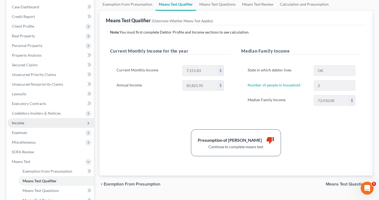
click at [15, 124] on span "Income" at bounding box center [18, 123] width 12 height 5
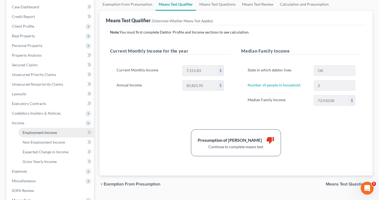
click at [45, 135] on span "Employment Income" at bounding box center [40, 132] width 34 height 5
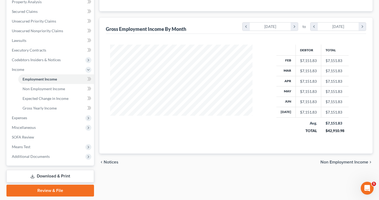
scroll to position [108, 0]
click at [321, 162] on span "Non Employment Income" at bounding box center [345, 162] width 48 height 4
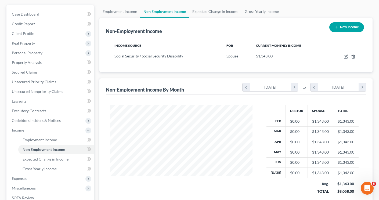
scroll to position [54, 0]
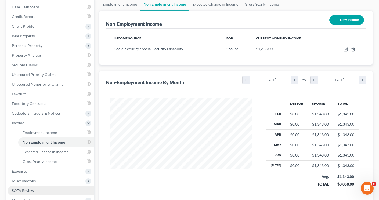
click at [17, 190] on span "SOFA Review" at bounding box center [23, 190] width 22 height 5
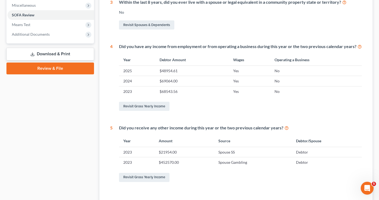
scroll to position [231, 0]
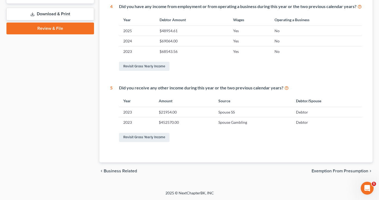
click at [345, 172] on span "Exemption from Presumption" at bounding box center [340, 171] width 57 height 4
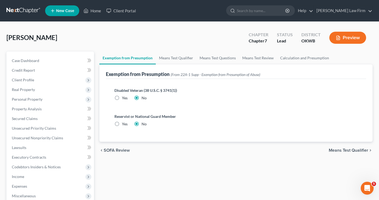
click at [342, 152] on span "Means Test Qualifier" at bounding box center [349, 150] width 40 height 4
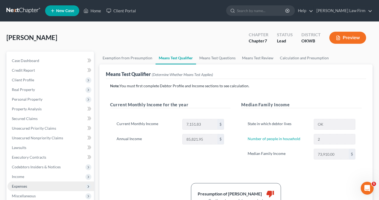
click at [17, 184] on span "Expenses" at bounding box center [19, 186] width 15 height 5
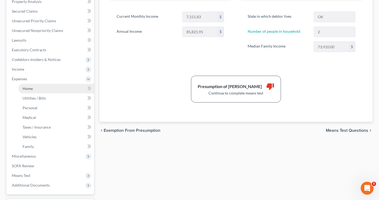
click at [26, 88] on span "Home" at bounding box center [28, 88] width 10 height 5
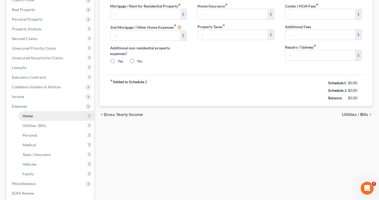
type input "755.00"
type input "431.00"
radio input "true"
type input "0.00"
type input "25.00"
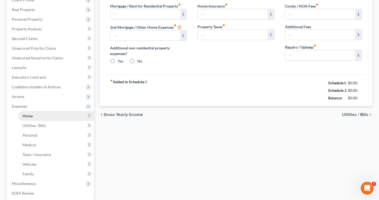
type input "0.00"
type input "15.00"
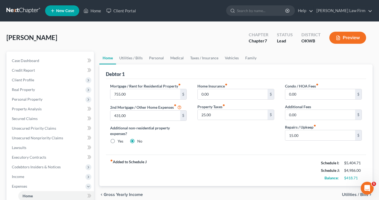
scroll to position [27, 0]
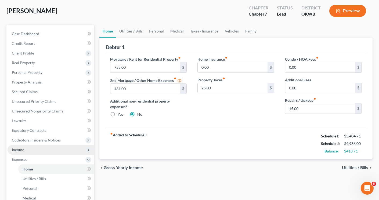
click at [22, 151] on span "Income" at bounding box center [18, 150] width 12 height 5
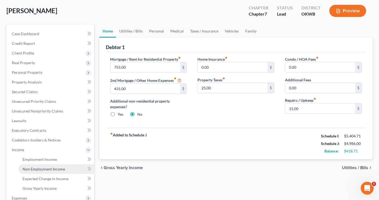
click at [34, 172] on link "Non Employment Income" at bounding box center [56, 170] width 76 height 10
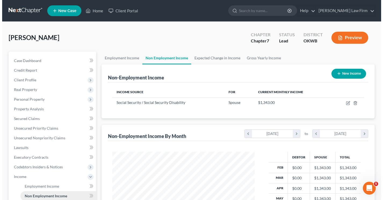
scroll to position [97, 153]
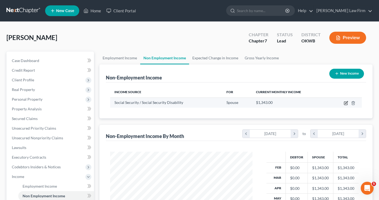
click at [346, 104] on icon "button" at bounding box center [346, 103] width 4 height 4
select select "4"
select select "0"
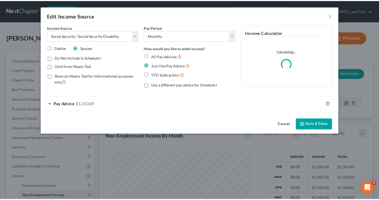
scroll to position [97, 155]
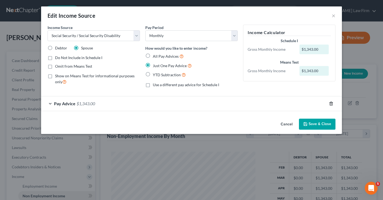
click at [332, 104] on icon "button" at bounding box center [331, 104] width 4 height 4
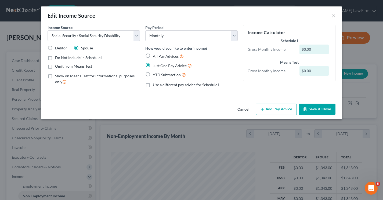
click at [241, 107] on button "Cancel" at bounding box center [243, 109] width 20 height 11
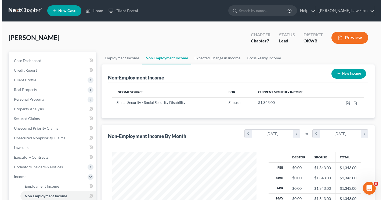
scroll to position [268773, 268716]
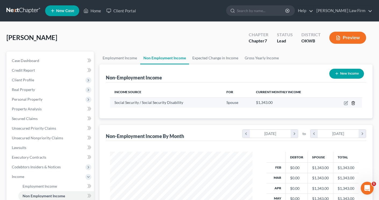
click at [354, 103] on icon "button" at bounding box center [353, 103] width 4 height 4
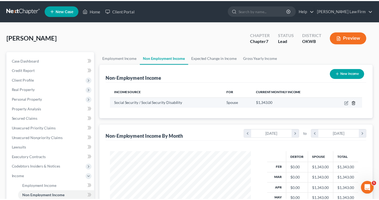
scroll to position [97, 155]
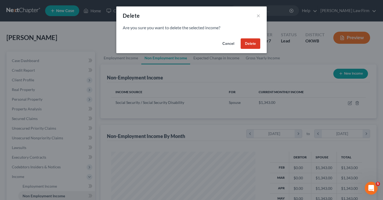
click at [247, 44] on button "Delete" at bounding box center [251, 43] width 20 height 11
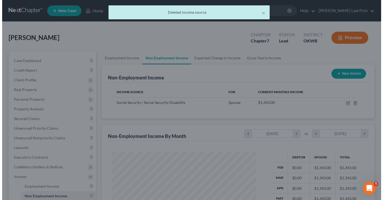
scroll to position [0, 0]
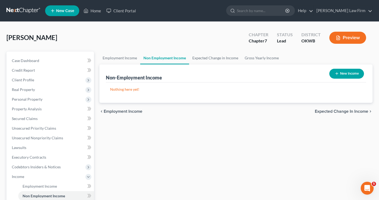
click at [335, 72] on icon "button" at bounding box center [337, 74] width 4 height 4
select select "0"
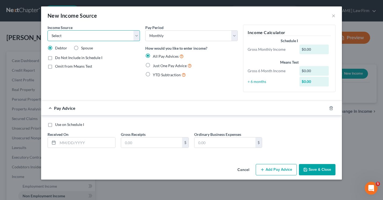
click at [135, 39] on select "Select Unemployment Disability (from employer) Pension Retirement Social Securi…" at bounding box center [94, 35] width 92 height 11
select select "4"
click at [48, 30] on select "Select Unemployment Disability (from employer) Pension Retirement Social Securi…" at bounding box center [94, 35] width 92 height 11
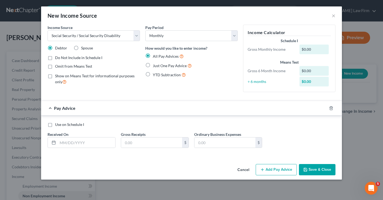
click at [81, 48] on label "Spouse" at bounding box center [87, 47] width 12 height 5
click at [83, 48] on input "Spouse" at bounding box center [84, 46] width 3 height 3
radio input "true"
click at [153, 66] on label "Just One Pay Advice" at bounding box center [172, 66] width 39 height 6
click at [155, 66] on input "Just One Pay Advice" at bounding box center [156, 64] width 3 height 3
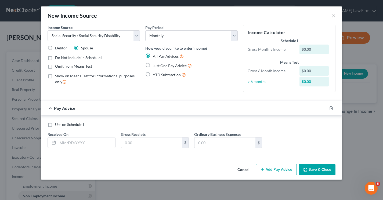
radio input "true"
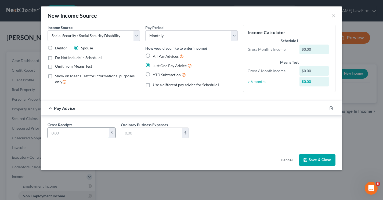
click at [82, 135] on input "text" at bounding box center [78, 133] width 61 height 10
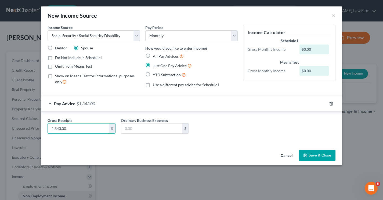
type input "1,343.00"
click at [243, 139] on div "Gross Receipts 1,343.00 $ Ordinary Business Expenses $" at bounding box center [191, 126] width 301 height 31
click at [306, 155] on polyline "button" at bounding box center [305, 154] width 1 height 1
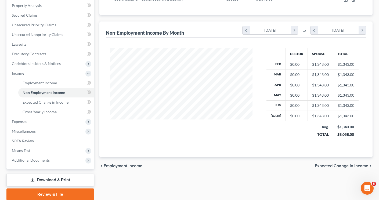
scroll to position [108, 0]
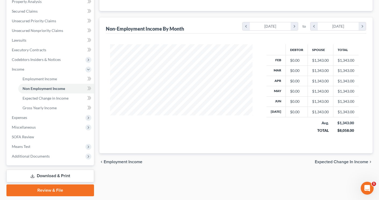
click at [344, 162] on span "Expected Change in Income" at bounding box center [342, 162] width 54 height 4
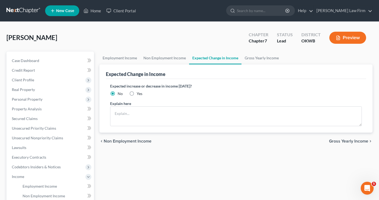
click at [339, 141] on span "Gross Yearly Income" at bounding box center [348, 141] width 39 height 4
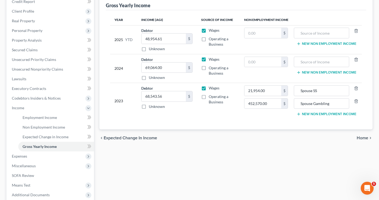
scroll to position [108, 0]
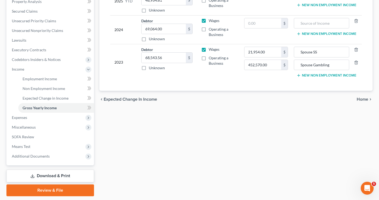
click at [364, 101] on span "Home" at bounding box center [363, 99] width 12 height 4
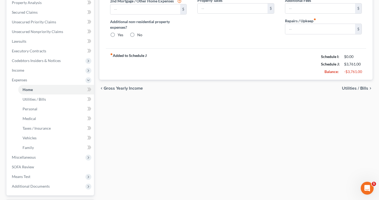
type input "755.00"
type input "431.00"
radio input "true"
type input "0.00"
type input "25.00"
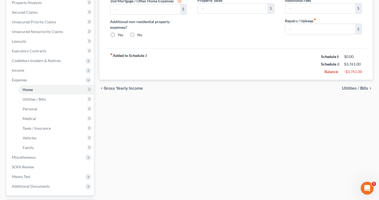
type input "0.00"
type input "15.00"
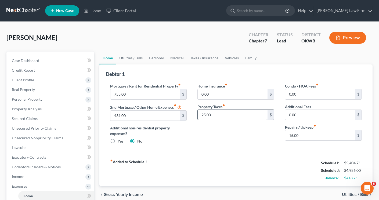
scroll to position [27, 0]
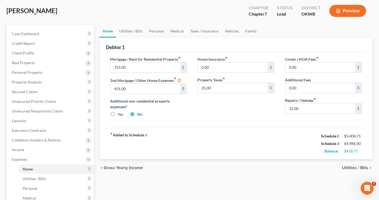
click at [347, 168] on span "Utilities / Bills" at bounding box center [355, 168] width 26 height 4
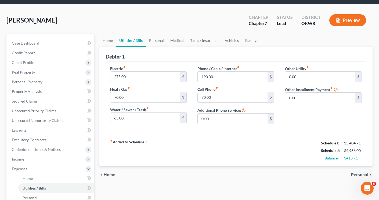
scroll to position [27, 0]
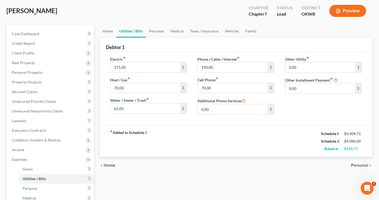
click at [358, 167] on span "Personal" at bounding box center [359, 165] width 17 height 4
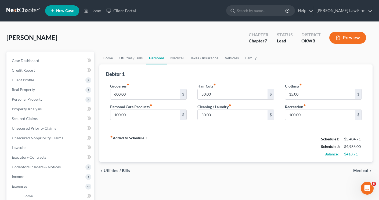
click at [358, 170] on span "Medical" at bounding box center [361, 171] width 15 height 4
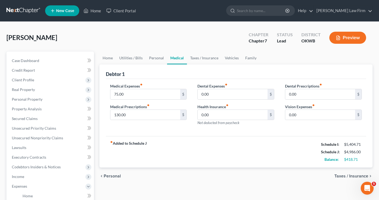
click at [346, 178] on span "Taxes / Insurance" at bounding box center [352, 176] width 34 height 4
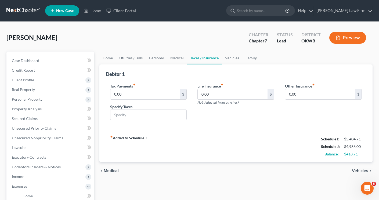
click at [356, 172] on span "Vehicles" at bounding box center [360, 171] width 16 height 4
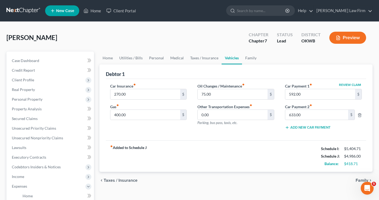
scroll to position [27, 0]
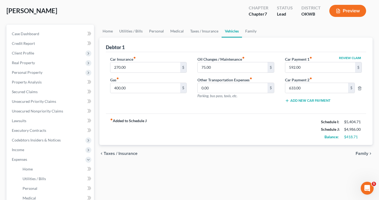
click at [361, 154] on span "Family" at bounding box center [362, 154] width 13 height 4
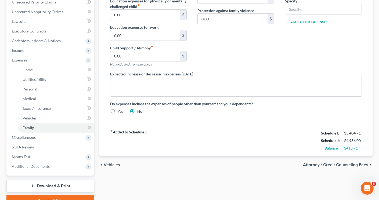
scroll to position [134, 0]
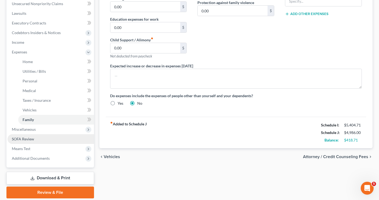
click at [14, 141] on span "SOFA Review" at bounding box center [23, 139] width 22 height 5
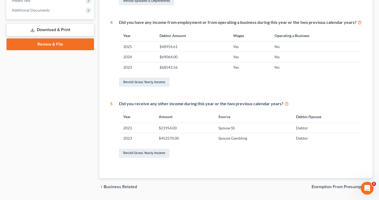
scroll to position [231, 0]
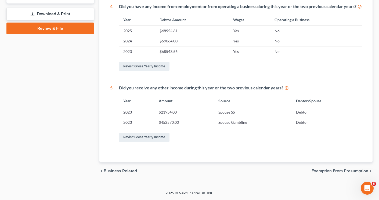
click at [322, 171] on span "Exemption from Presumption" at bounding box center [340, 171] width 57 height 4
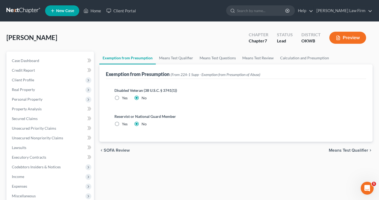
click at [331, 151] on span "Means Test Qualifier" at bounding box center [349, 150] width 40 height 4
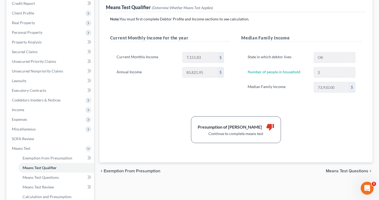
scroll to position [81, 0]
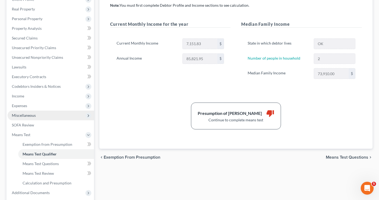
click at [20, 114] on span "Miscellaneous" at bounding box center [24, 115] width 24 height 5
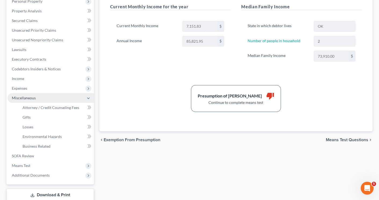
scroll to position [108, 0]
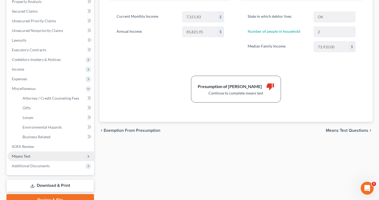
click at [23, 158] on span "Means Test" at bounding box center [21, 156] width 19 height 5
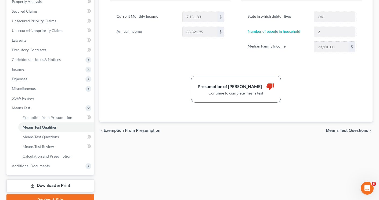
click at [353, 131] on span "Means Test Questions" at bounding box center [347, 131] width 42 height 4
select select "2"
select select "0"
select select "60"
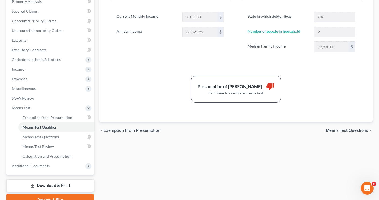
select select "1"
select select "60"
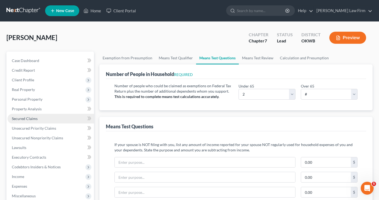
click at [19, 118] on span "Secured Claims" at bounding box center [25, 118] width 26 height 5
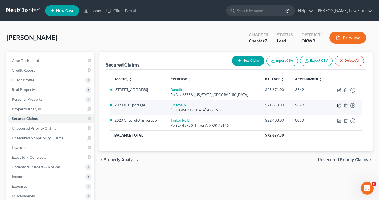
click at [340, 105] on icon "button" at bounding box center [340, 105] width 2 height 2
select select "15"
select select "10"
select select "0"
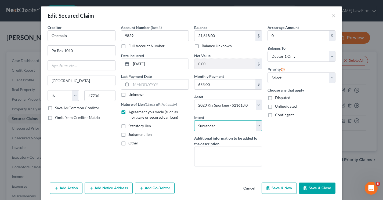
drag, startPoint x: 215, startPoint y: 126, endPoint x: 216, endPoint y: 131, distance: 5.1
click at [215, 126] on select "Select Surrender Redeem Reaffirm Avoid Other" at bounding box center [228, 125] width 68 height 11
select select
click at [194, 120] on select "Select Surrender Redeem Reaffirm Avoid Other" at bounding box center [228, 125] width 68 height 11
click at [314, 188] on button "Save & Close" at bounding box center [317, 188] width 37 height 11
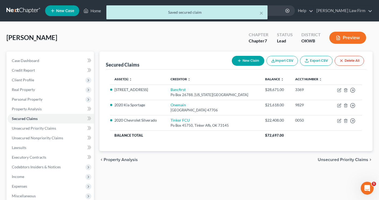
click at [324, 161] on span "Unsecured Priority Claims" at bounding box center [343, 160] width 51 height 4
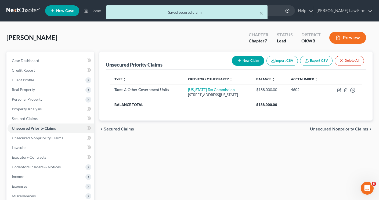
click at [323, 129] on span "Unsecured Nonpriority Claims" at bounding box center [339, 129] width 58 height 4
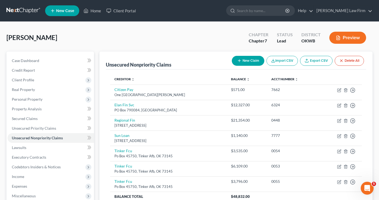
scroll to position [86, 0]
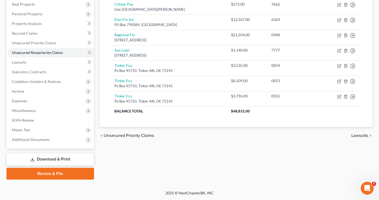
click at [361, 136] on span "Lawsuits" at bounding box center [360, 136] width 17 height 4
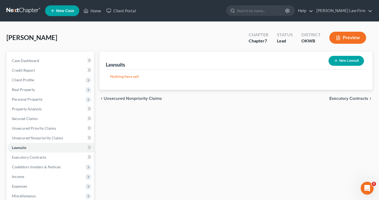
click at [127, 100] on span "Unsecured Nonpriority Claims" at bounding box center [133, 99] width 58 height 4
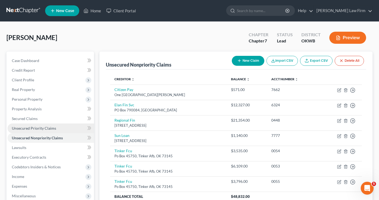
click at [27, 128] on span "Unsecured Priority Claims" at bounding box center [34, 128] width 44 height 5
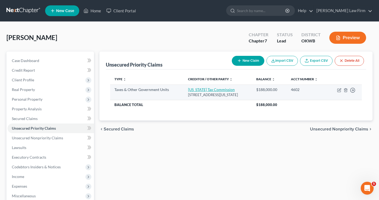
click at [209, 90] on link "[US_STATE] Tax Commission" at bounding box center [211, 89] width 47 height 5
select select "2"
select select "37"
select select "3"
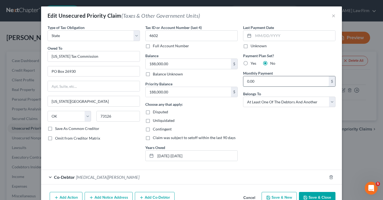
click at [262, 80] on input "0.00" at bounding box center [287, 81] width 86 height 10
type input "550.00"
click at [269, 137] on div "Last Payment Date Unknown Payment Plan Set? Yes No Monthly Payment 550.00 $ Bel…" at bounding box center [290, 95] width 98 height 141
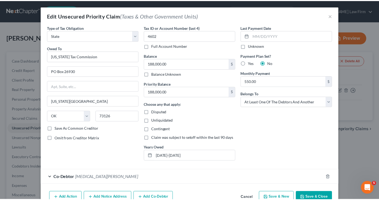
scroll to position [18, 0]
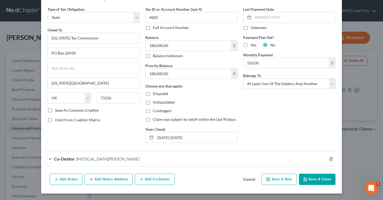
click at [304, 177] on icon "button" at bounding box center [306, 179] width 4 height 4
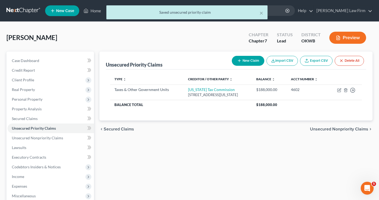
click at [315, 129] on span "Unsecured Nonpriority Claims" at bounding box center [339, 129] width 58 height 4
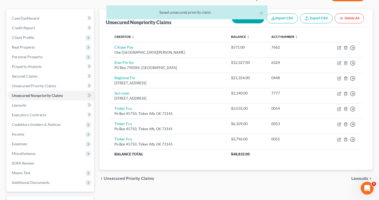
scroll to position [86, 0]
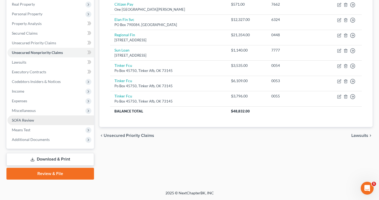
click at [24, 118] on span "SOFA Review" at bounding box center [23, 120] width 22 height 5
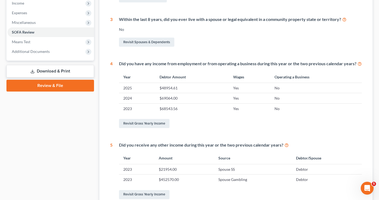
scroll to position [231, 0]
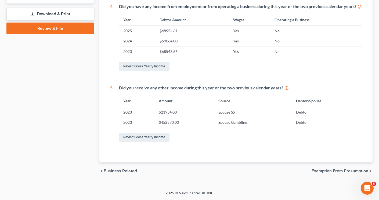
click at [318, 170] on span "Exemption from Presumption" at bounding box center [340, 171] width 57 height 4
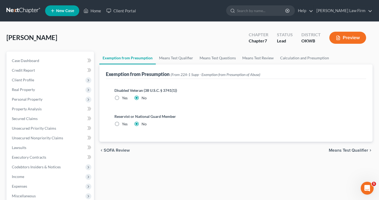
click at [336, 151] on span "Means Test Qualifier" at bounding box center [349, 150] width 40 height 4
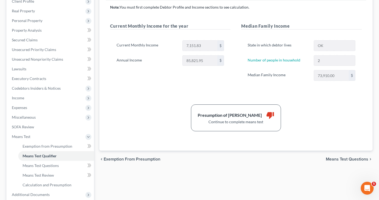
scroll to position [81, 0]
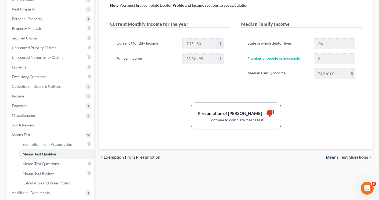
click at [331, 158] on span "Means Test Questions" at bounding box center [347, 157] width 42 height 4
select select "2"
select select "0"
select select "60"
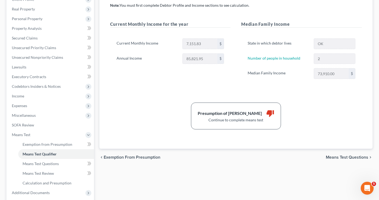
select select "1"
select select "60"
select select "1"
select select "60"
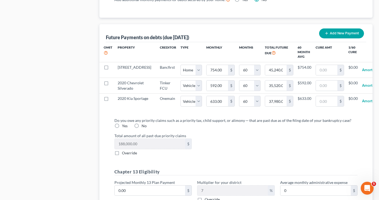
scroll to position [538, 0]
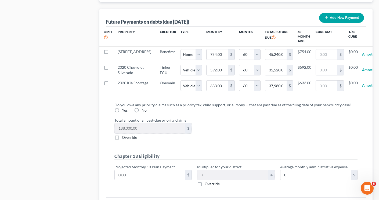
click at [122, 113] on label "Yes" at bounding box center [125, 110] width 6 height 5
click at [124, 111] on input "Yes" at bounding box center [125, 109] width 3 height 3
radio input "true"
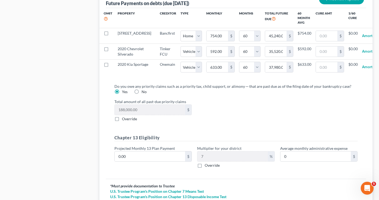
scroll to position [603, 0]
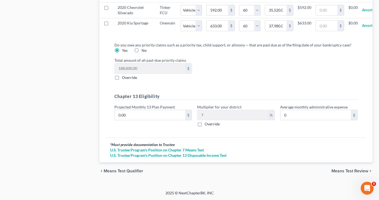
click at [340, 173] on span "Means Test Review" at bounding box center [350, 171] width 37 height 4
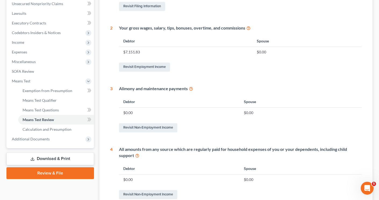
scroll to position [268, 0]
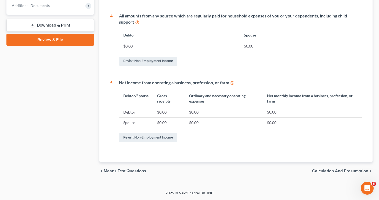
click at [322, 171] on span "Calculation and Presumption" at bounding box center [340, 171] width 56 height 4
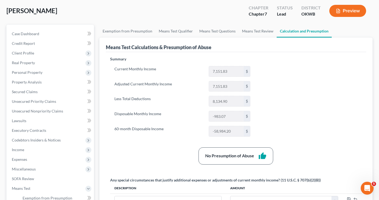
scroll to position [108, 0]
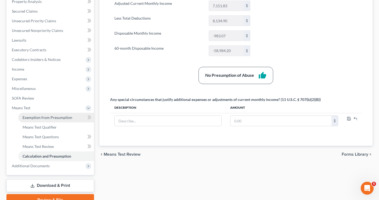
click at [28, 116] on span "Exemption from Presumption" at bounding box center [48, 117] width 50 height 5
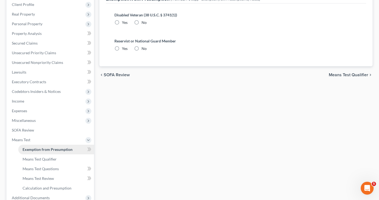
radio input "true"
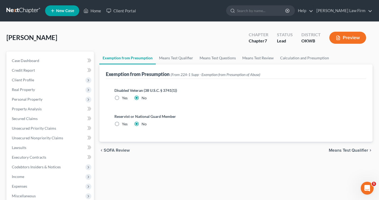
click at [335, 150] on span "Means Test Qualifier" at bounding box center [349, 150] width 40 height 4
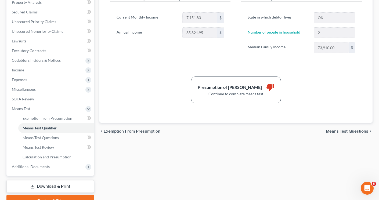
scroll to position [107, 0]
click at [334, 129] on span "Means Test Questions" at bounding box center [347, 131] width 42 height 4
select select "2"
select select "0"
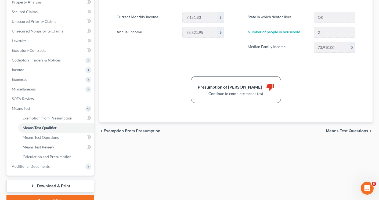
select select "60"
select select "1"
select select "60"
select select "1"
select select "60"
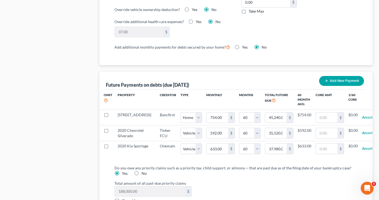
scroll to position [484, 0]
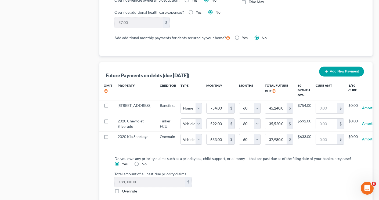
click at [142, 167] on label "No" at bounding box center [144, 164] width 5 height 5
click at [144, 165] on input "No" at bounding box center [145, 163] width 3 height 3
radio input "true"
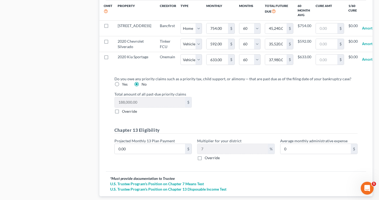
scroll to position [603, 0]
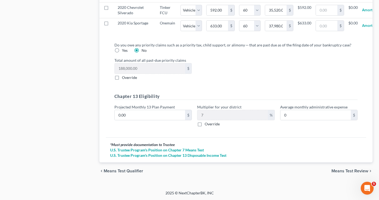
click at [341, 172] on span "Means Test Review" at bounding box center [350, 171] width 37 height 4
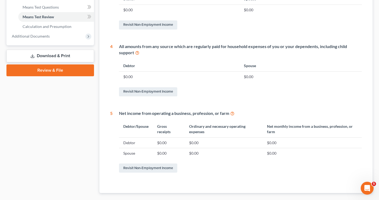
scroll to position [268, 0]
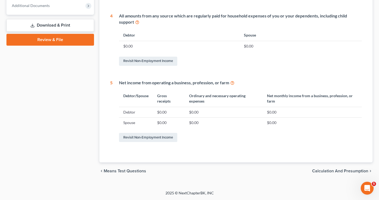
click at [326, 172] on span "Calculation and Presumption" at bounding box center [340, 171] width 56 height 4
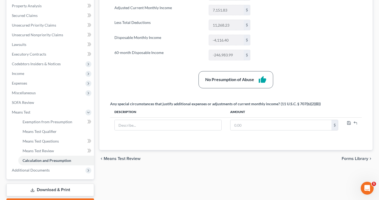
scroll to position [108, 0]
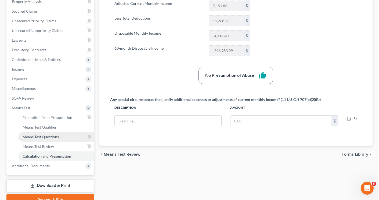
click at [27, 138] on span "Means Test Questions" at bounding box center [41, 137] width 36 height 5
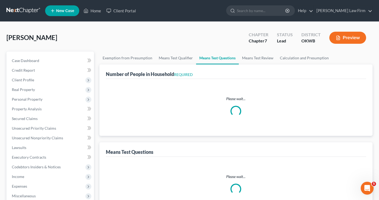
select select "0"
select select "60"
select select "1"
select select "60"
select select "1"
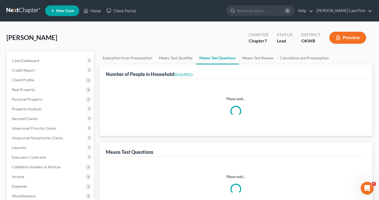
select select "60"
select select "2"
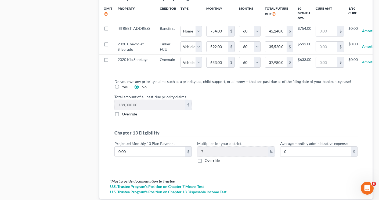
scroll to position [565, 0]
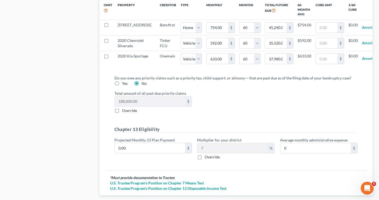
click at [122, 86] on label "Yes" at bounding box center [125, 83] width 6 height 5
click at [124, 84] on input "Yes" at bounding box center [125, 82] width 3 height 3
radio input "true"
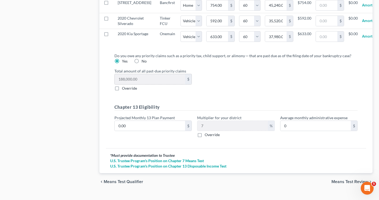
scroll to position [592, 0]
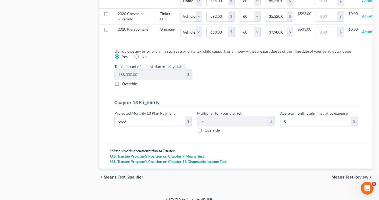
click at [342, 180] on span "Means Test Review" at bounding box center [350, 177] width 37 height 4
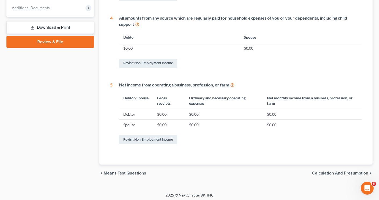
scroll to position [268, 0]
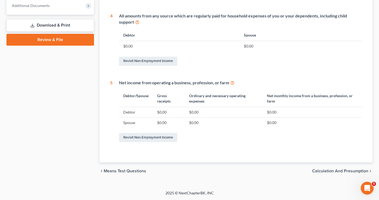
click at [321, 170] on span "Calculation and Presumption" at bounding box center [340, 171] width 56 height 4
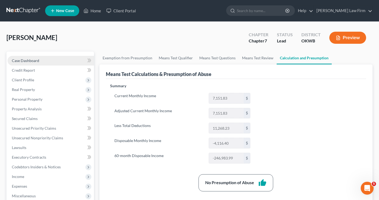
click at [14, 60] on span "Case Dashboard" at bounding box center [25, 60] width 27 height 5
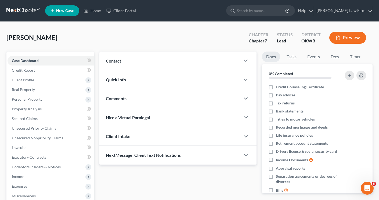
click at [351, 39] on button "Preview" at bounding box center [348, 38] width 37 height 12
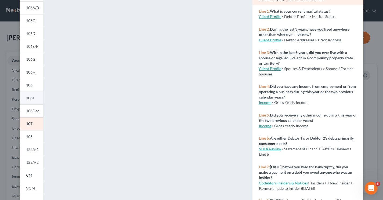
scroll to position [103, 0]
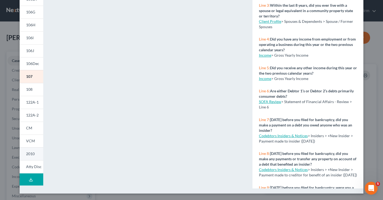
click at [30, 154] on span "2010" at bounding box center [30, 154] width 9 height 5
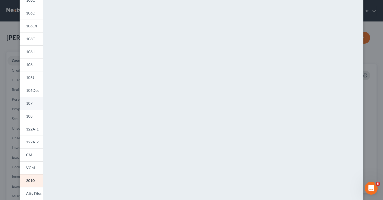
scroll to position [81, 0]
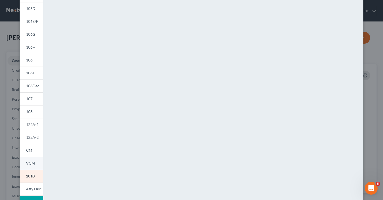
click at [32, 161] on span "VCM" at bounding box center [30, 163] width 9 height 5
click at [26, 150] on span "CM" at bounding box center [29, 150] width 6 height 5
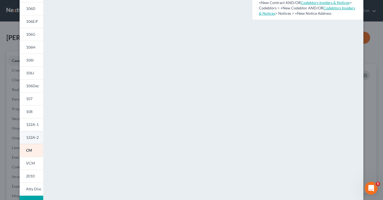
click at [34, 138] on span "122A-2" at bounding box center [32, 137] width 13 height 5
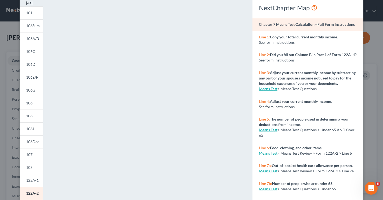
scroll to position [103, 0]
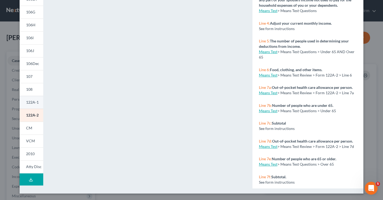
click at [35, 104] on span "122A-1" at bounding box center [32, 102] width 13 height 5
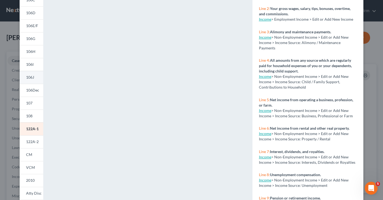
scroll to position [81, 0]
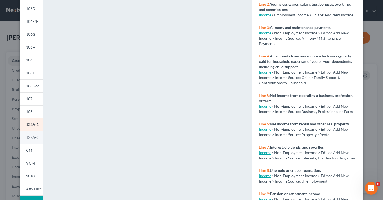
click at [27, 138] on span "122A-2" at bounding box center [32, 137] width 13 height 5
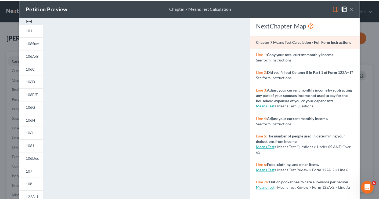
scroll to position [0, 0]
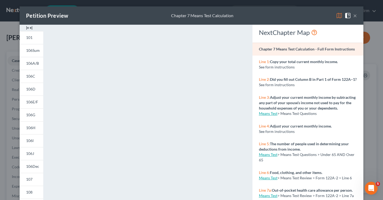
click at [354, 14] on button "×" at bounding box center [356, 15] width 4 height 6
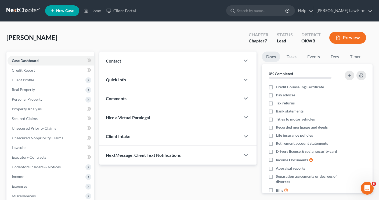
click at [352, 17] on ul "New Case Home Client Portal - No Result - See all results Or Press Enter... Hel…" at bounding box center [209, 11] width 328 height 14
